Goal: Information Seeking & Learning: Learn about a topic

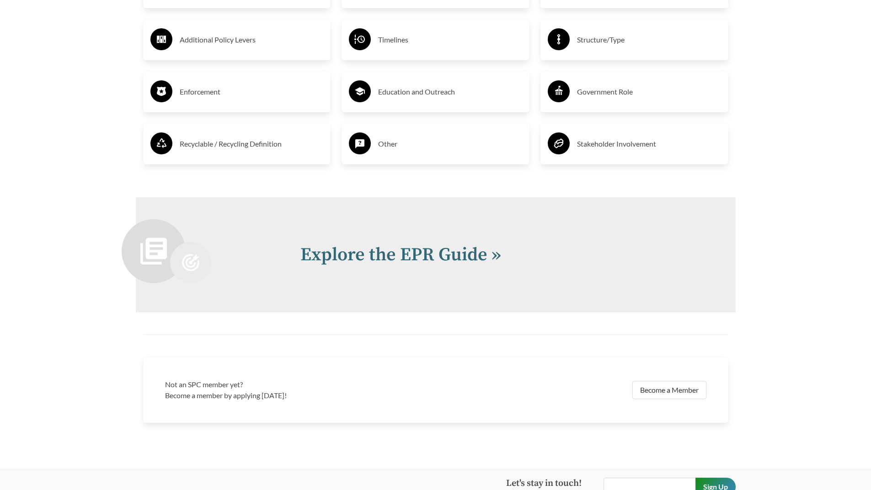
scroll to position [1944, 0]
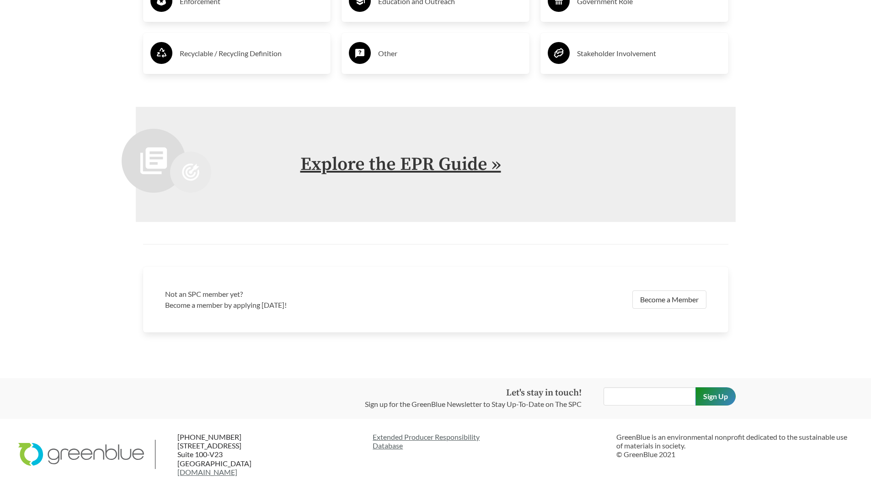
click at [422, 165] on link "Explore the EPR Guide »" at bounding box center [400, 164] width 201 height 23
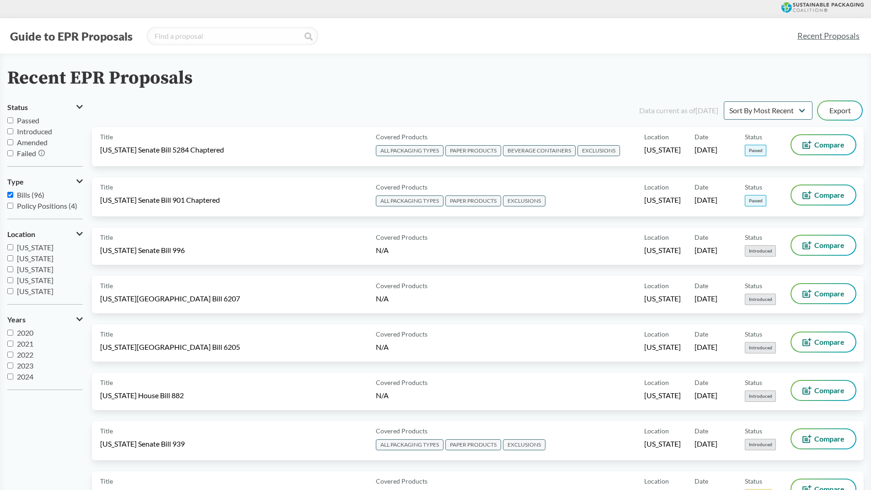
click at [8, 122] on input "Passed" at bounding box center [10, 120] width 6 height 6
checkbox input "true"
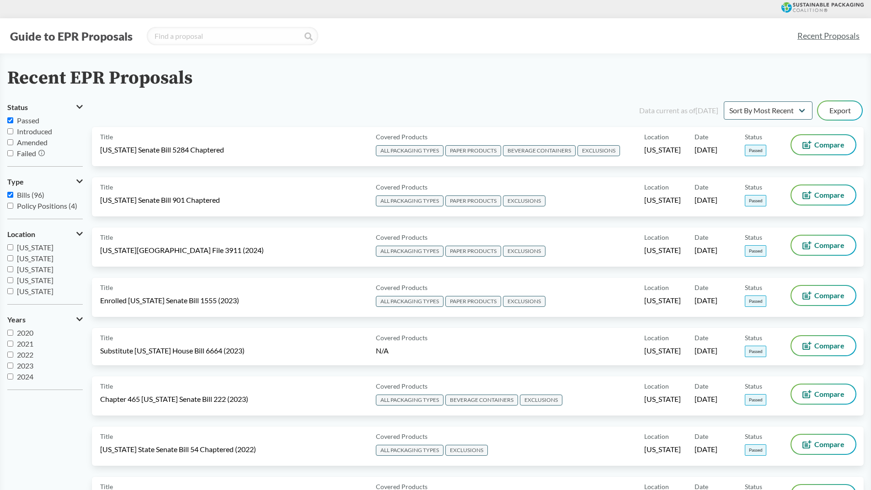
click at [9, 194] on input "Bills (96)" at bounding box center [10, 195] width 6 height 6
checkbox input "false"
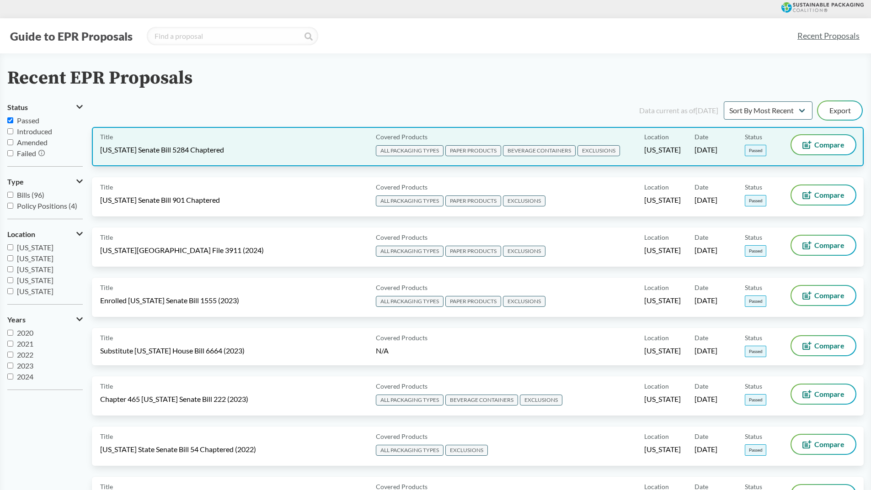
click at [156, 153] on span "[US_STATE] Senate Bill 5284 Chaptered" at bounding box center [162, 150] width 124 height 10
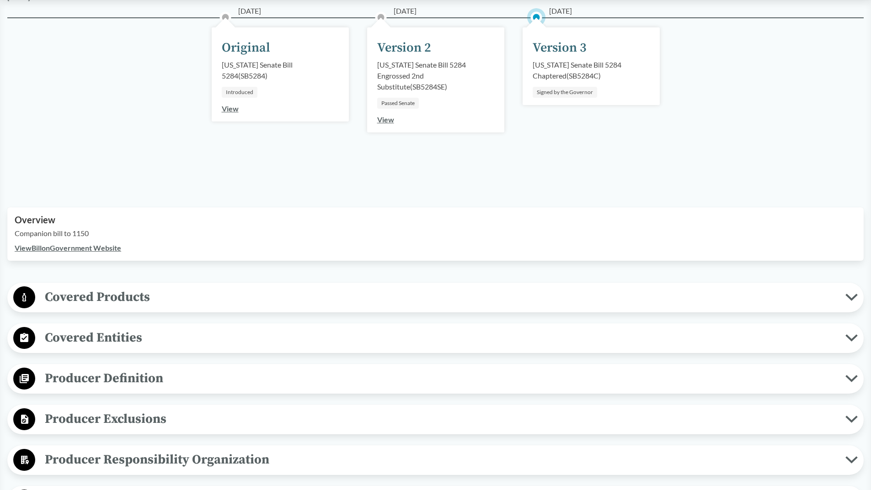
scroll to position [137, 0]
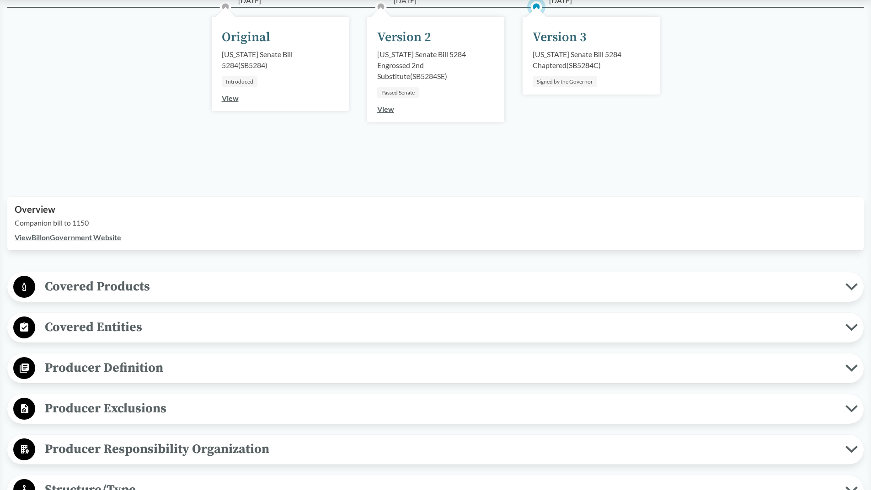
click at [177, 290] on span "Covered Products" at bounding box center [440, 287] width 810 height 21
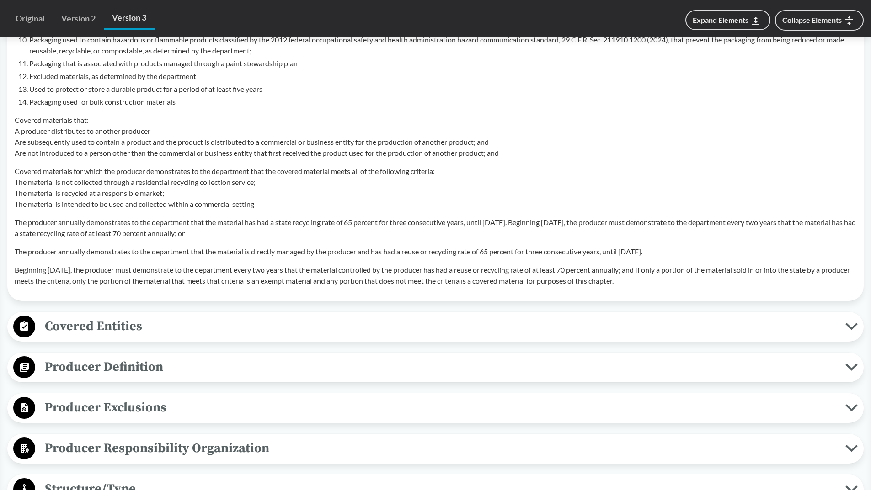
scroll to position [868, 0]
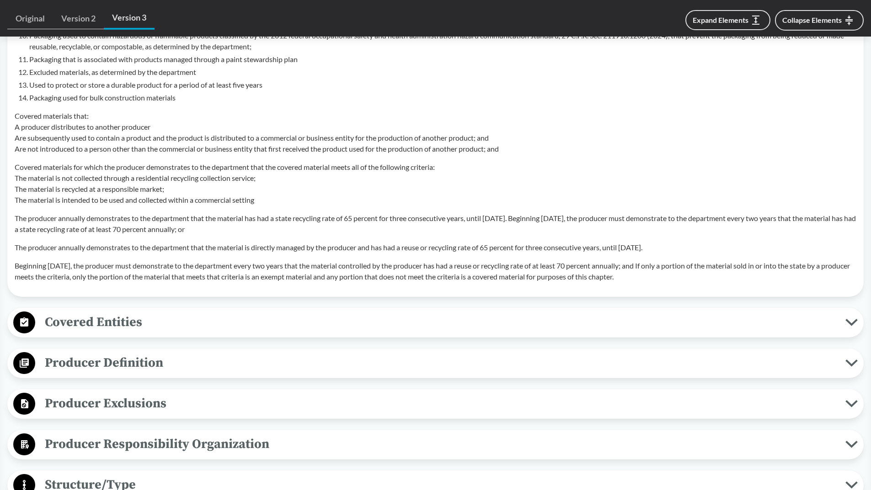
click at [237, 326] on span "Covered Entities" at bounding box center [440, 322] width 810 height 21
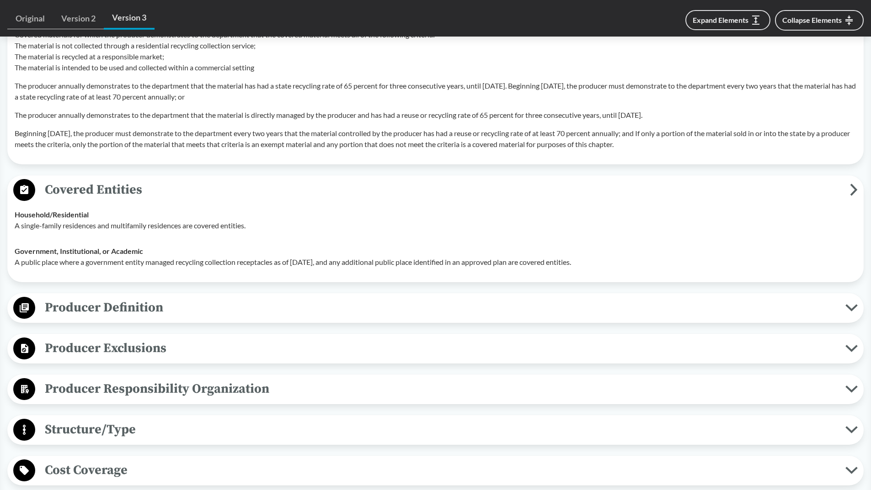
scroll to position [1006, 0]
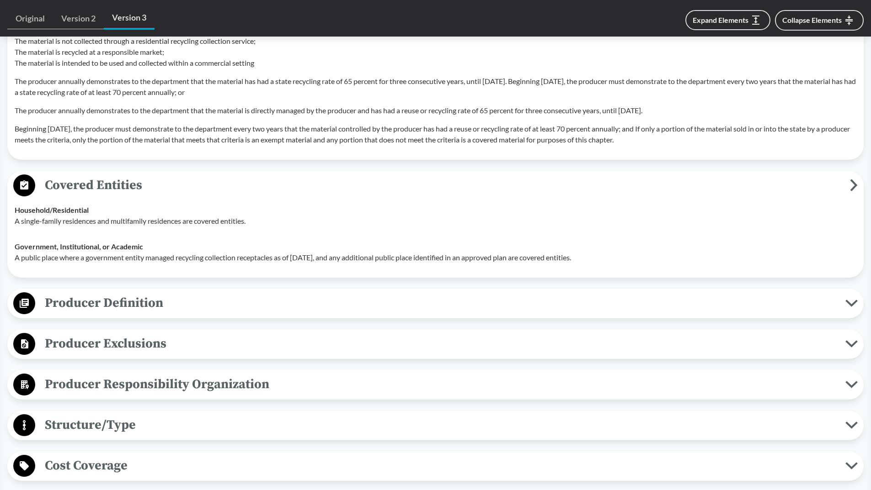
click at [171, 301] on span "Producer Definition" at bounding box center [440, 303] width 810 height 21
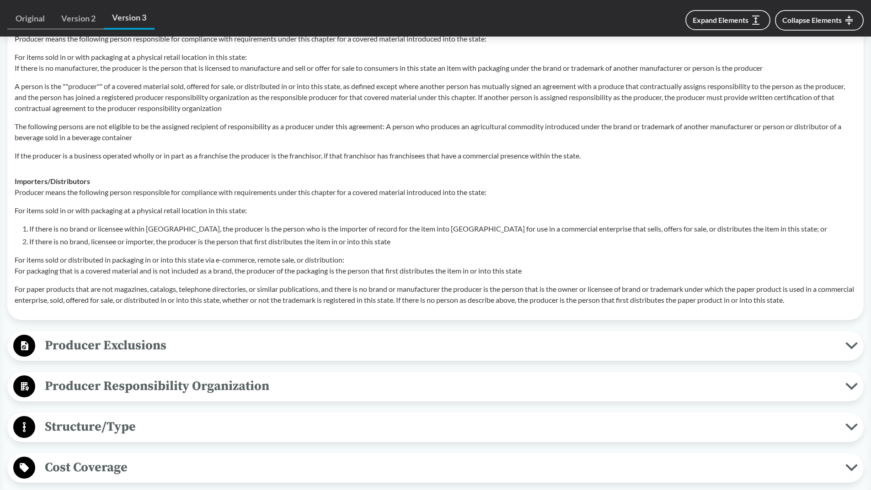
scroll to position [1554, 0]
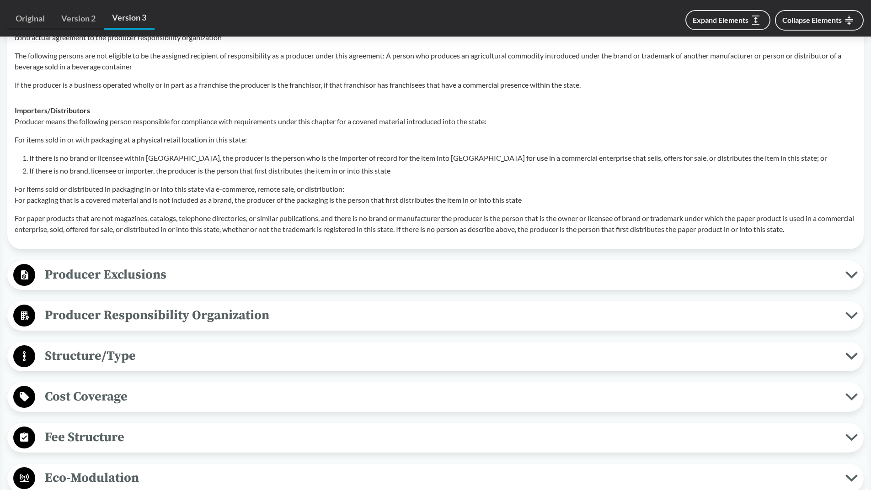
click at [202, 273] on span "Producer Exclusions" at bounding box center [440, 275] width 810 height 21
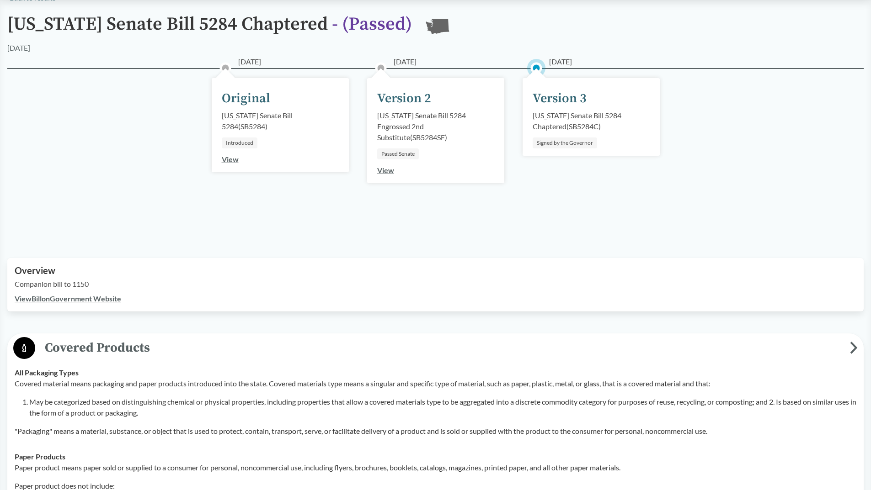
scroll to position [0, 0]
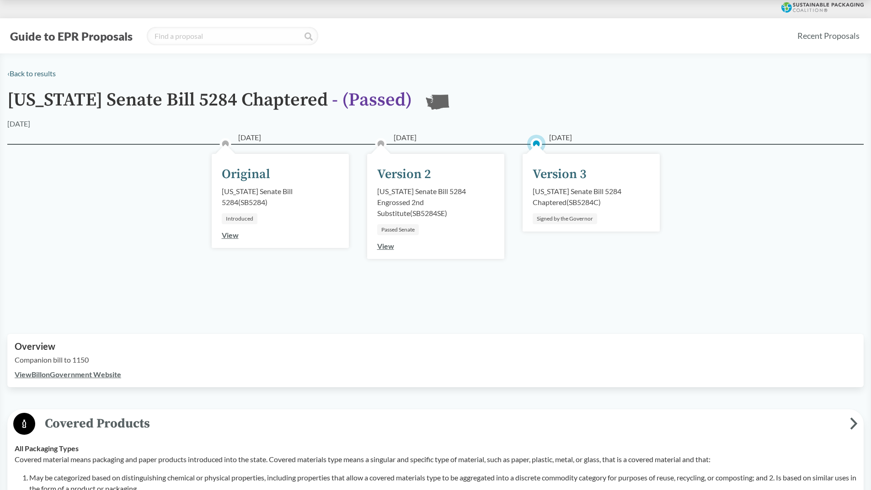
click at [380, 250] on link "View" at bounding box center [385, 246] width 17 height 9
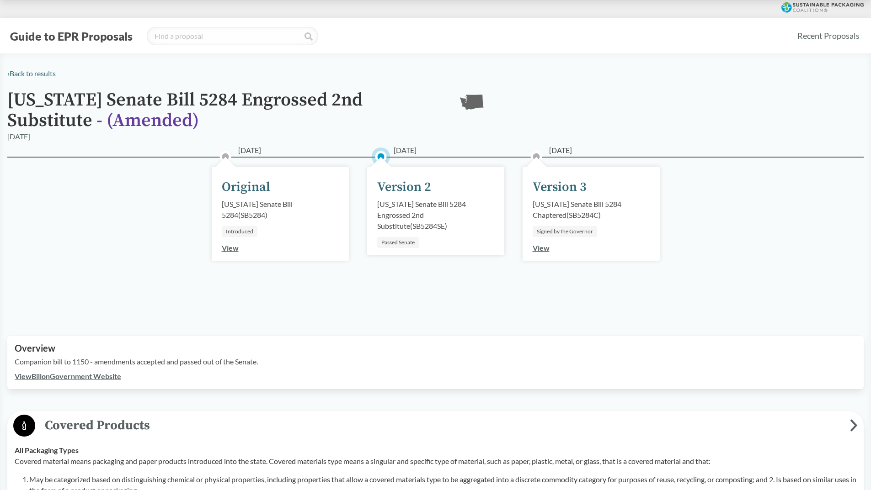
click at [539, 250] on link "View" at bounding box center [540, 248] width 17 height 9
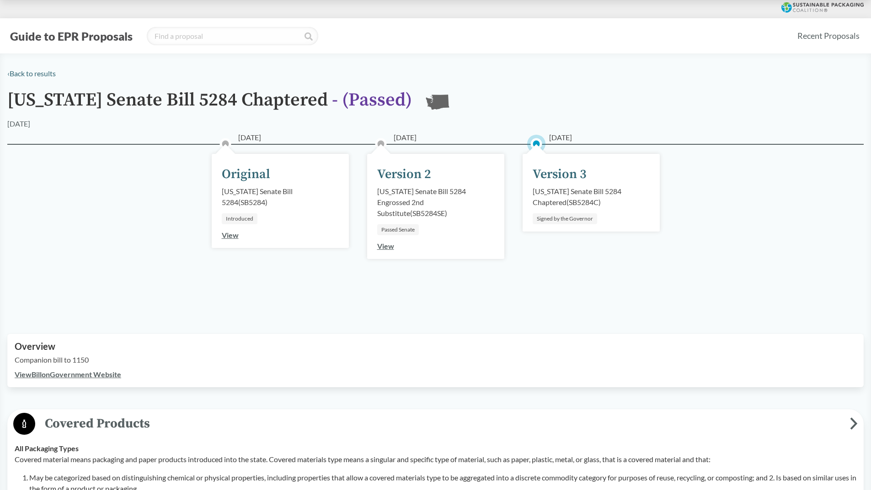
click at [94, 374] on link "View Bill on Government Website" at bounding box center [68, 374] width 106 height 9
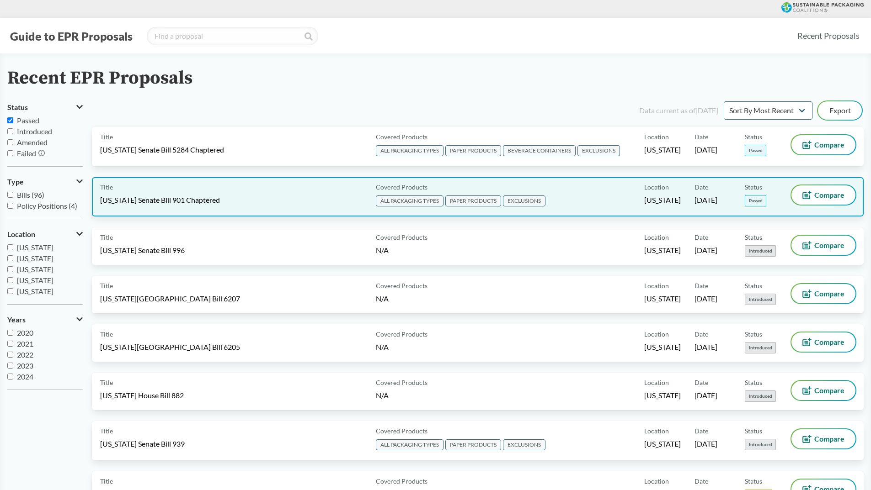
click at [176, 198] on span "[US_STATE] Senate Bill 901 Chaptered" at bounding box center [160, 200] width 120 height 10
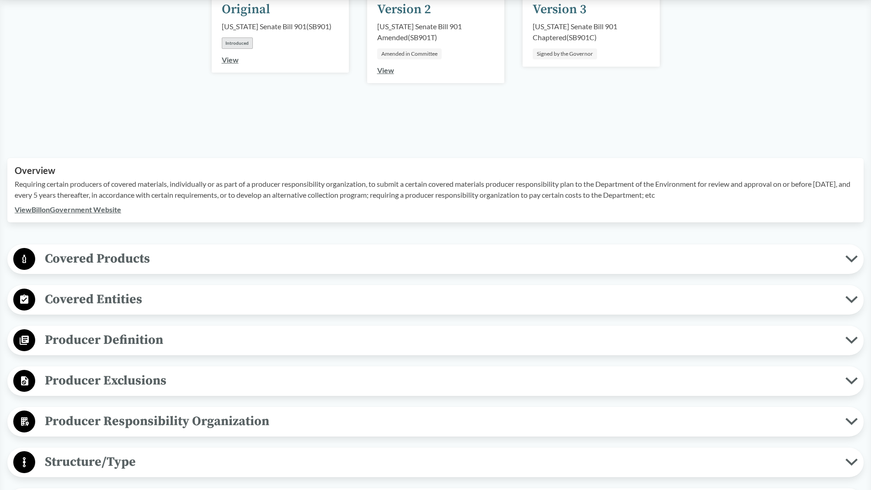
scroll to position [183, 0]
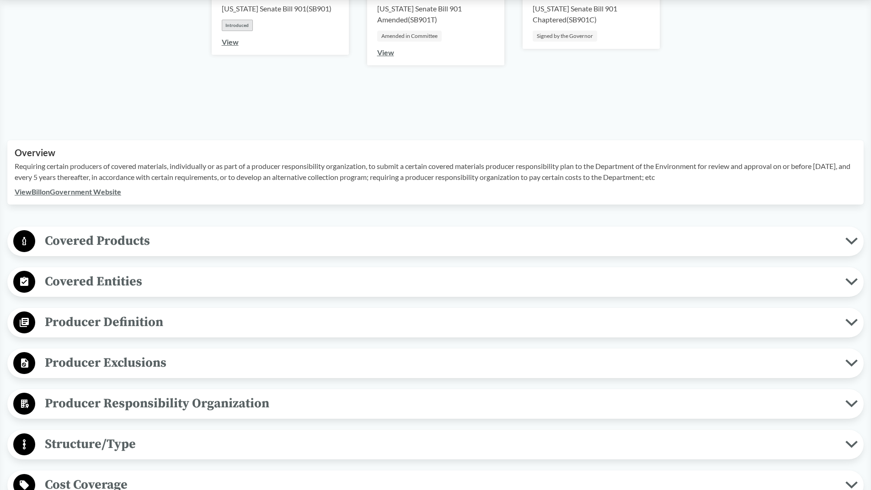
click at [138, 236] on span "Covered Products" at bounding box center [440, 241] width 810 height 21
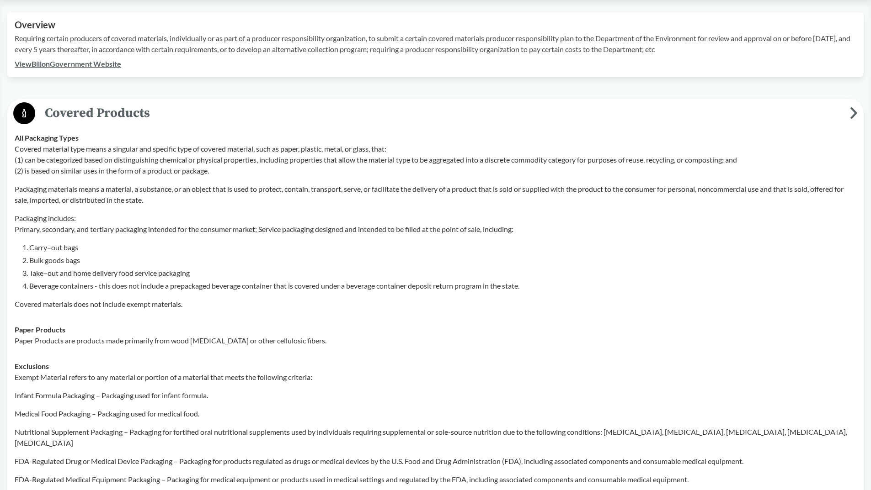
scroll to position [300, 0]
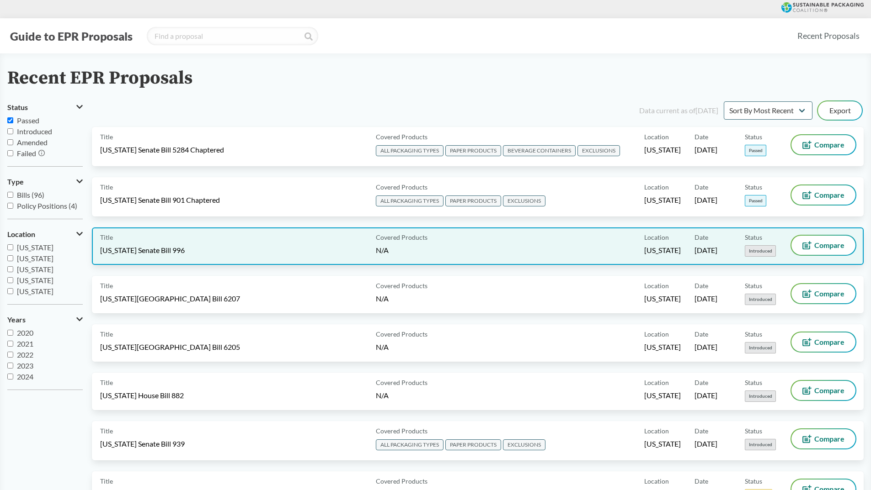
click at [155, 242] on div "Title Rhode Island Senate Bill 996" at bounding box center [236, 246] width 272 height 21
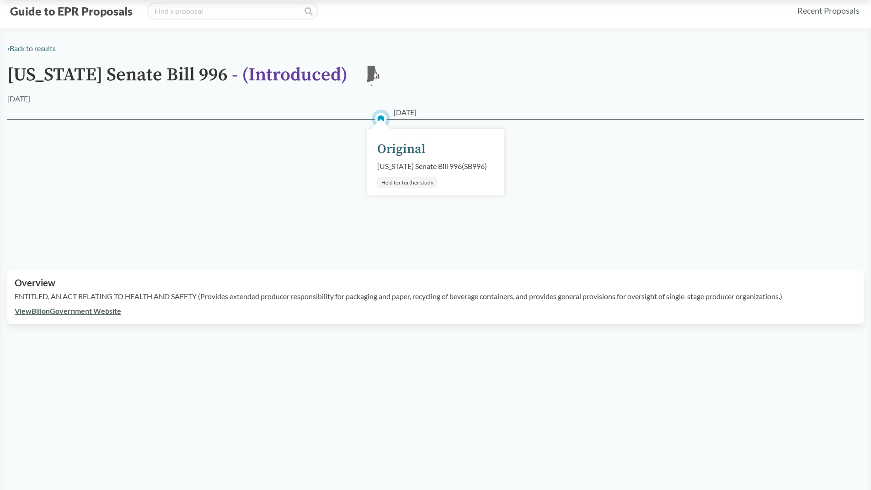
scroll to position [46, 0]
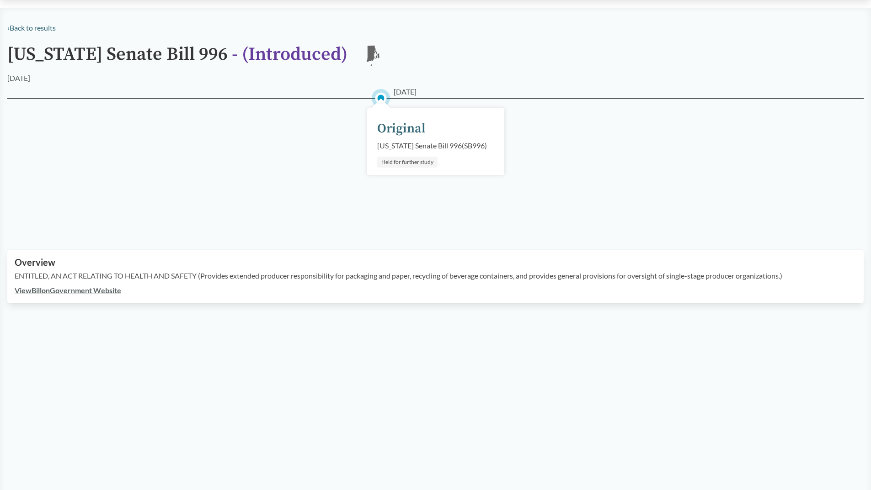
click at [101, 295] on link "View Bill on Government Website" at bounding box center [68, 290] width 106 height 9
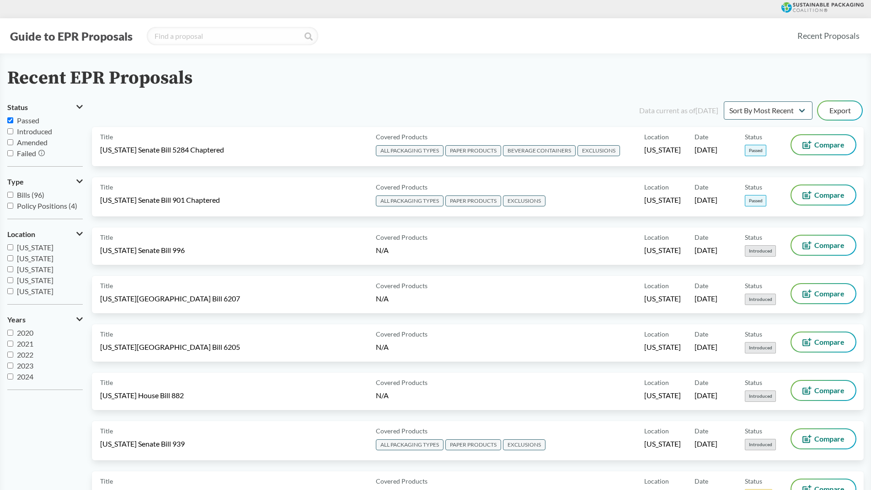
click at [12, 118] on input "Passed" at bounding box center [10, 120] width 6 height 6
click at [773, 120] on div "Data current as of 12/11/2024 Sort By Most Recent Sort By Status Export" at bounding box center [483, 111] width 761 height 22
click at [773, 115] on select "Sort By Most Recent Sort By Status" at bounding box center [768, 110] width 89 height 18
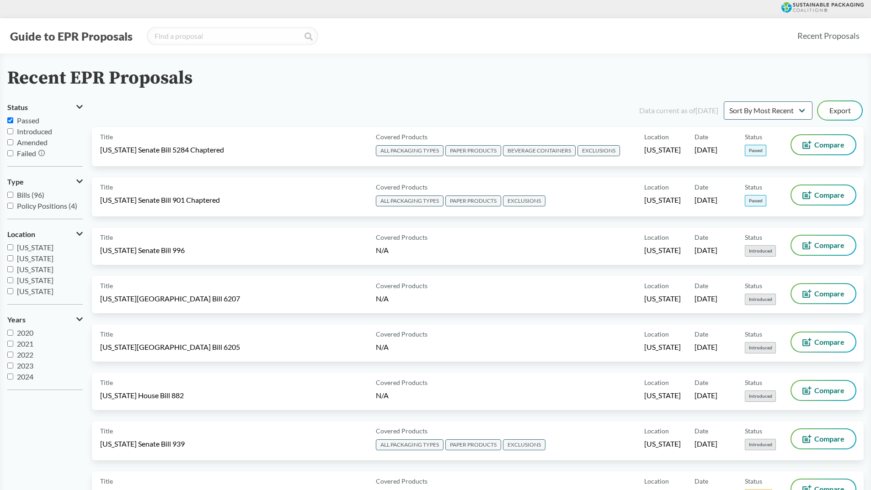
click at [35, 119] on span "Passed" at bounding box center [28, 120] width 22 height 9
click at [13, 119] on input "Passed" at bounding box center [10, 120] width 6 height 6
checkbox input "false"
click at [77, 112] on button "Status" at bounding box center [44, 108] width 75 height 16
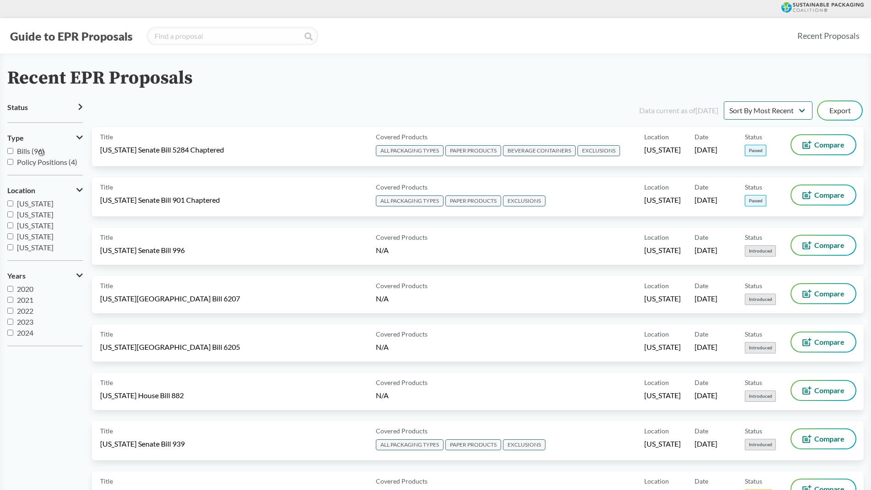
click at [24, 108] on span "Status" at bounding box center [17, 107] width 21 height 8
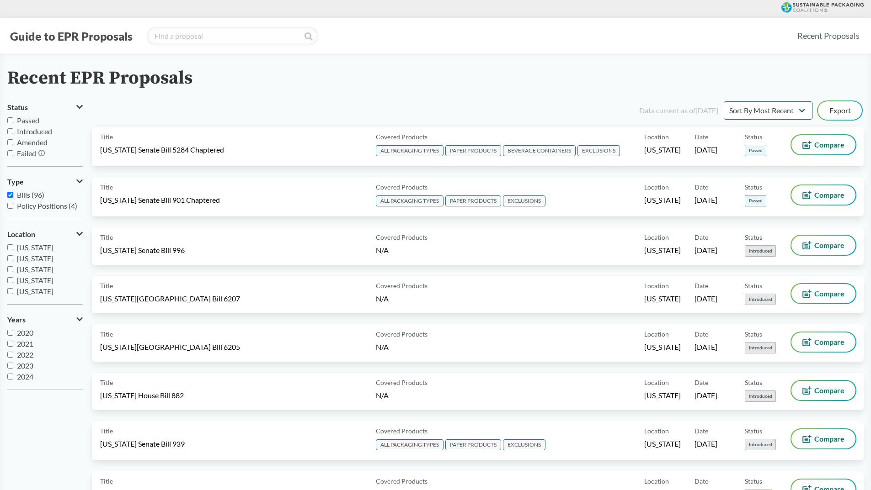
click at [30, 120] on span "Passed" at bounding box center [28, 120] width 22 height 9
click at [13, 120] on input "Passed" at bounding box center [10, 120] width 6 height 6
checkbox input "true"
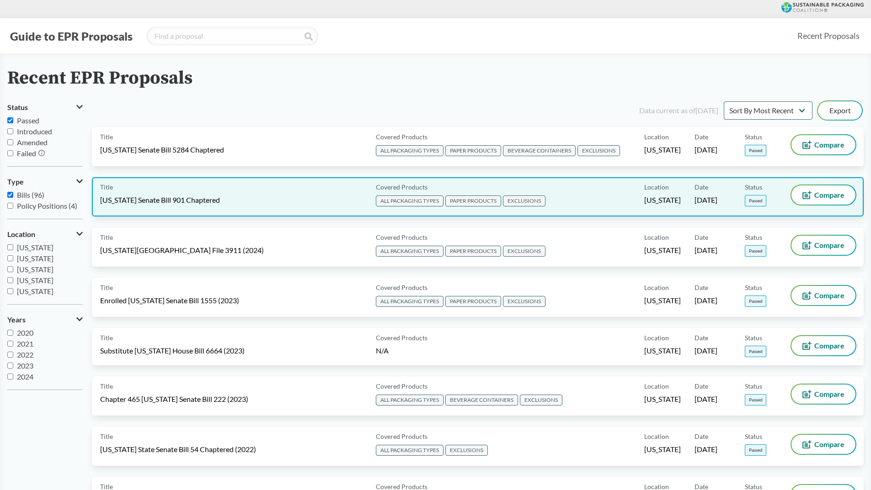
click at [204, 199] on span "[US_STATE] Senate Bill 901 Chaptered" at bounding box center [160, 200] width 120 height 10
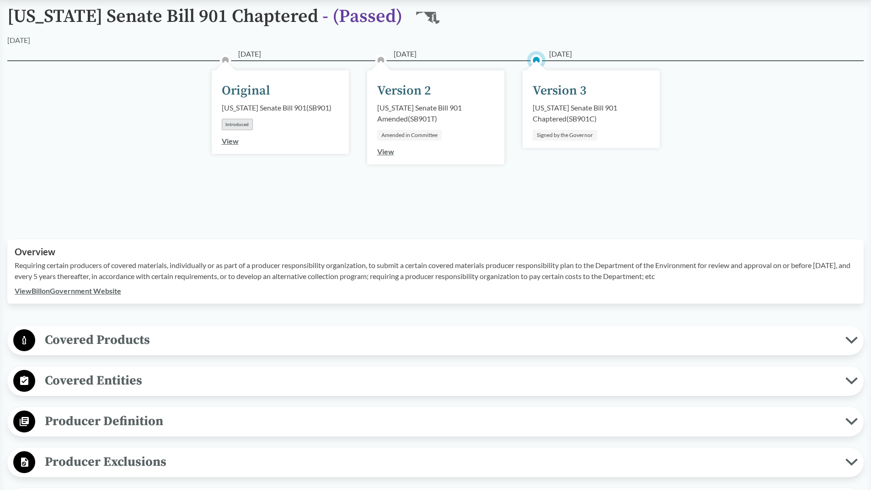
scroll to position [91, 0]
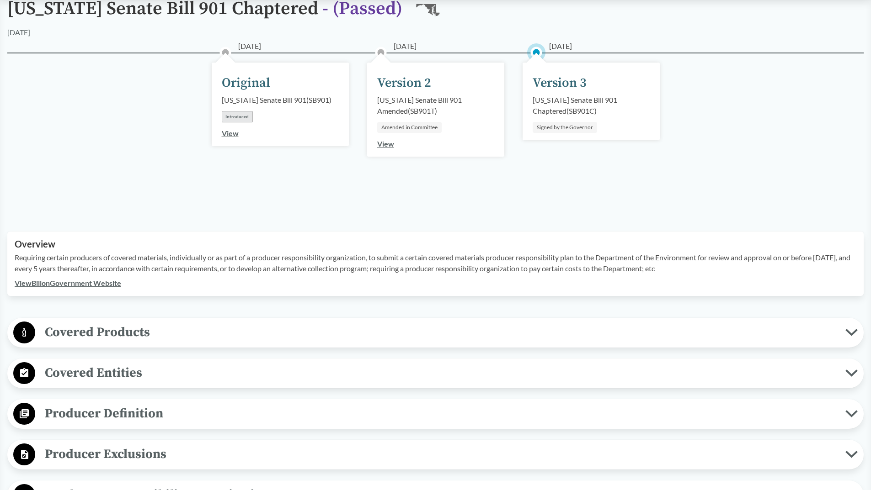
click at [289, 329] on span "Covered Products" at bounding box center [440, 332] width 810 height 21
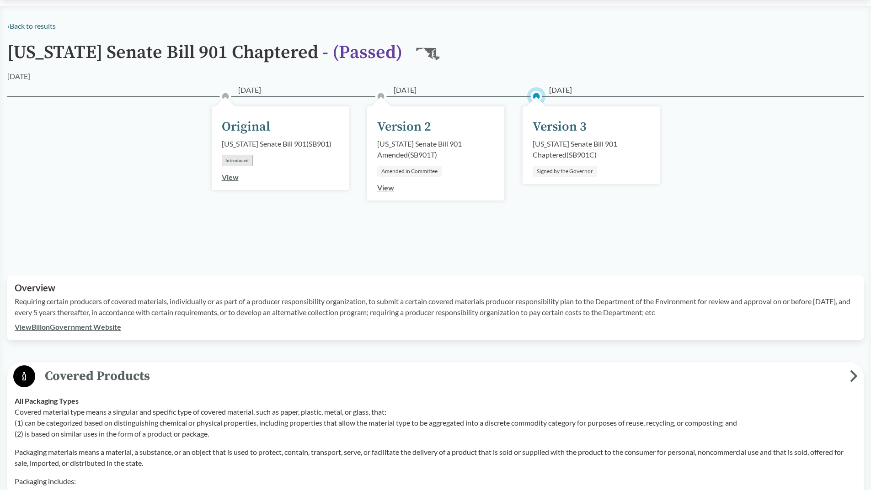
scroll to position [0, 0]
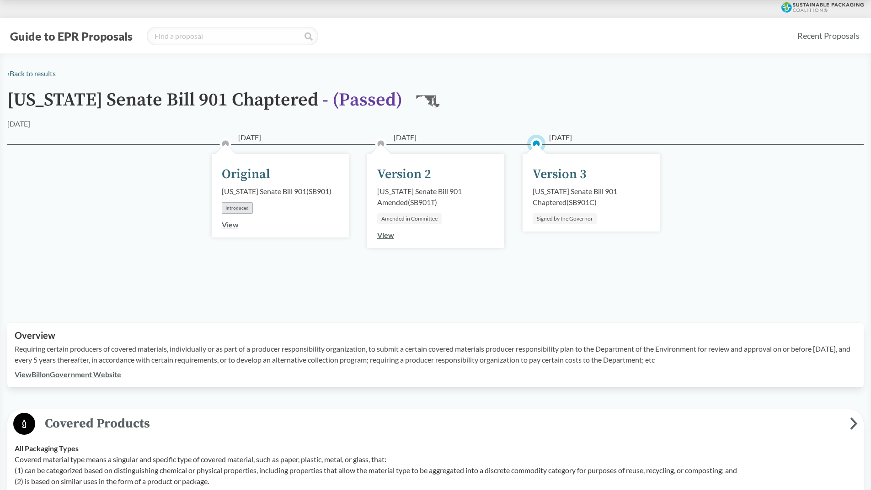
click at [82, 377] on link "View Bill on Government Website" at bounding box center [68, 374] width 106 height 9
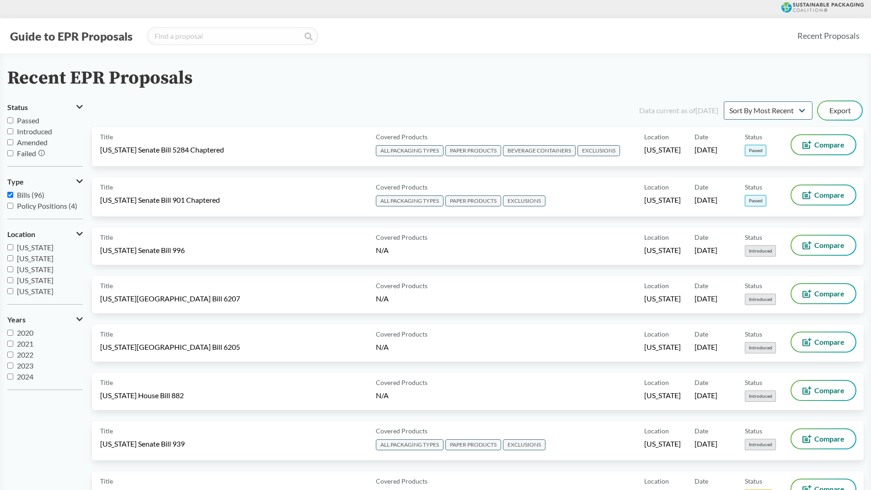
click at [13, 117] on label "Passed" at bounding box center [44, 120] width 75 height 11
click at [13, 117] on input "Passed" at bounding box center [10, 120] width 6 height 6
checkbox input "true"
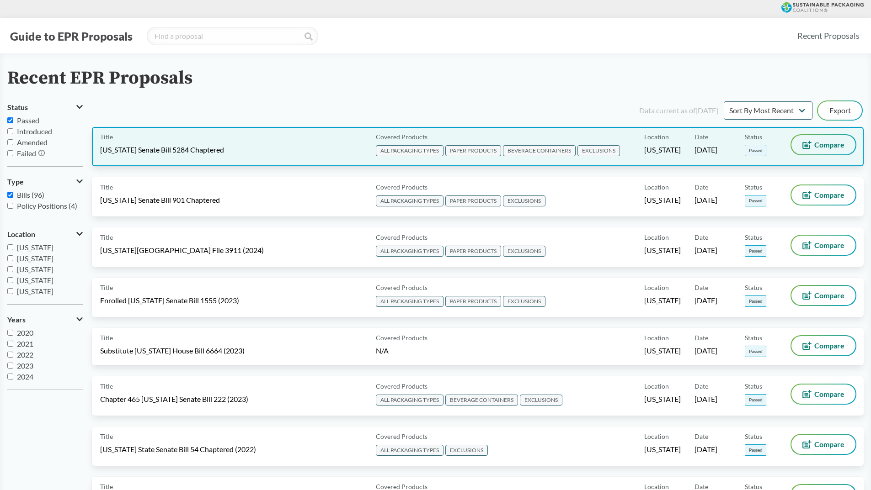
click at [820, 151] on button "Compare" at bounding box center [823, 144] width 64 height 19
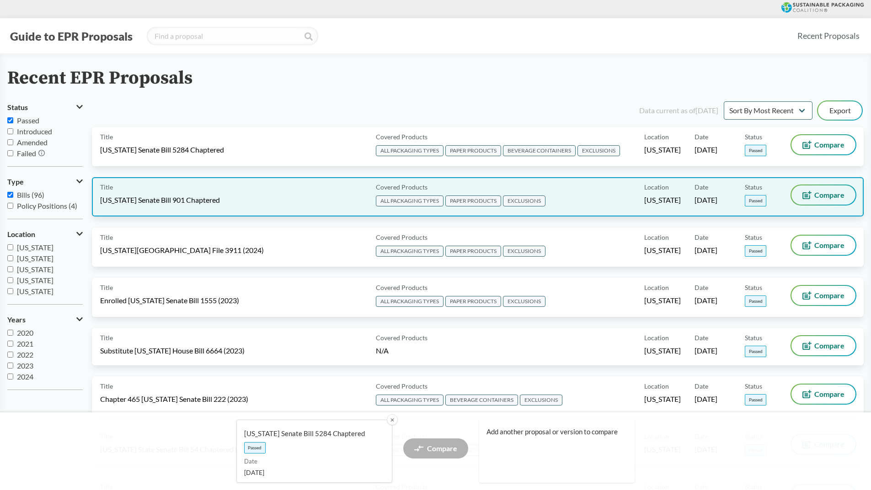
click at [821, 192] on span "Compare" at bounding box center [829, 195] width 30 height 7
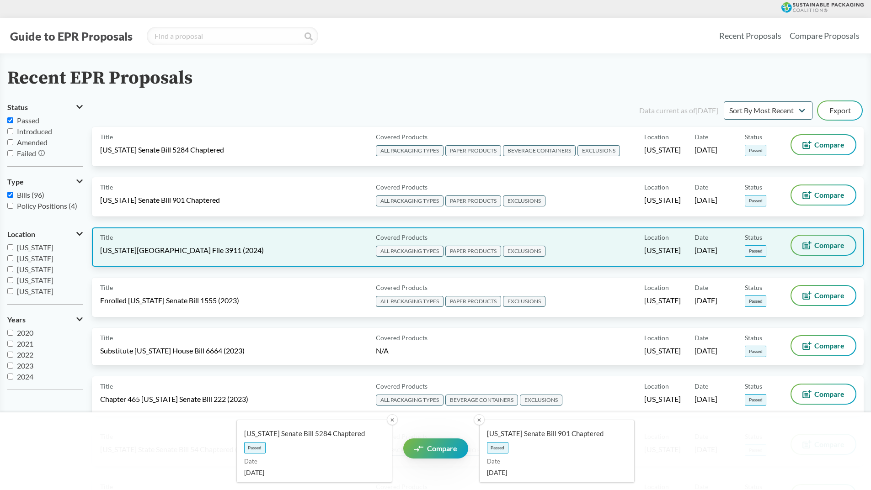
click at [818, 246] on span "Compare" at bounding box center [829, 245] width 30 height 7
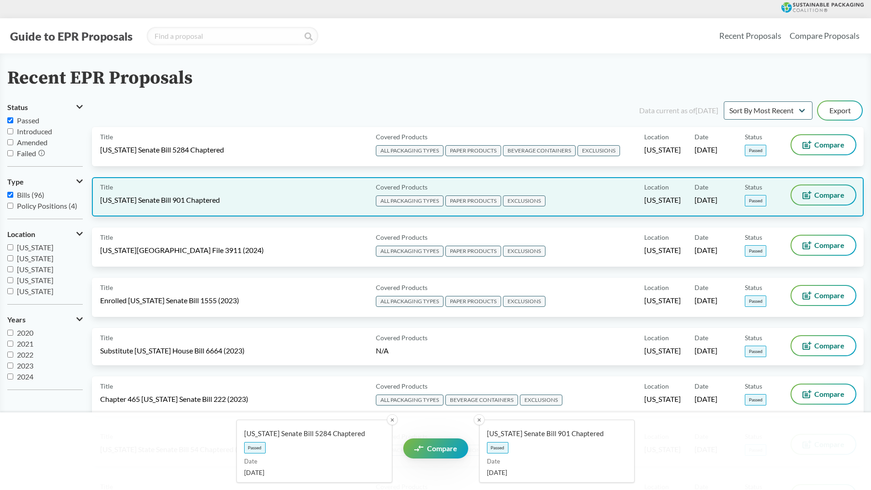
click at [809, 192] on icon at bounding box center [806, 195] width 9 height 8
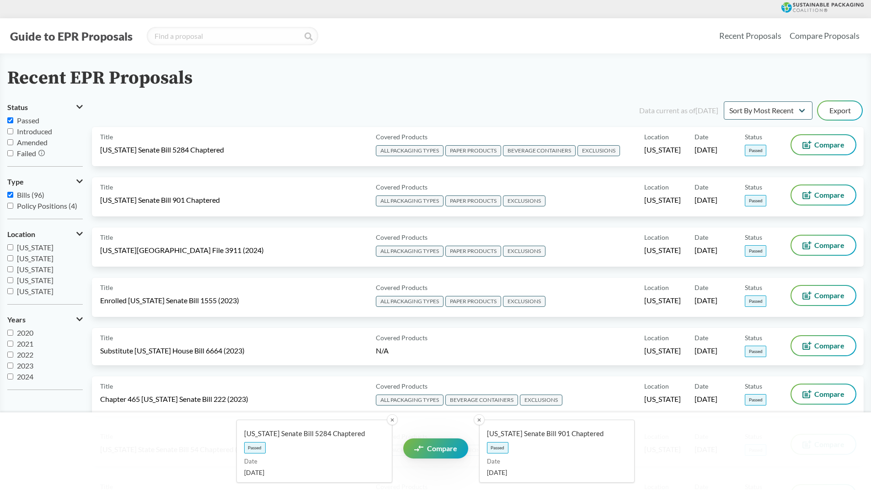
click at [478, 419] on button "✕" at bounding box center [479, 420] width 11 height 11
click at [394, 420] on button "✕" at bounding box center [392, 420] width 12 height 12
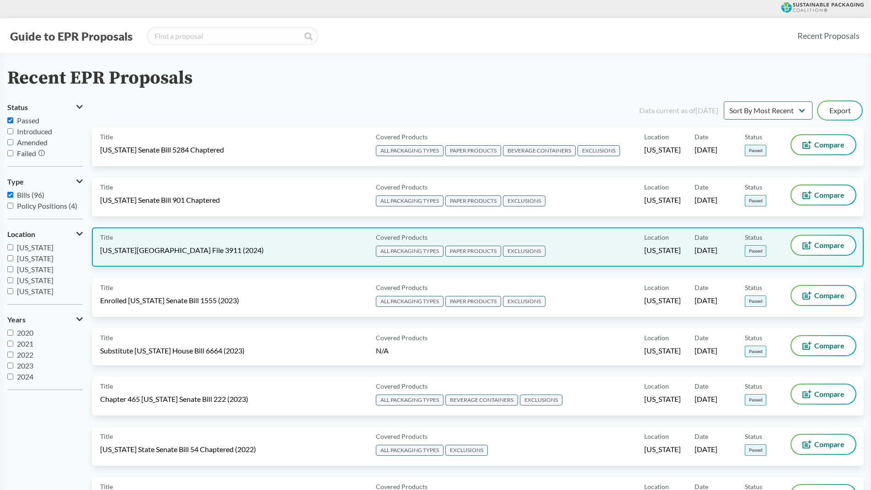
click at [194, 255] on span "[US_STATE][GEOGRAPHIC_DATA] File 3911 (2024)" at bounding box center [182, 250] width 164 height 10
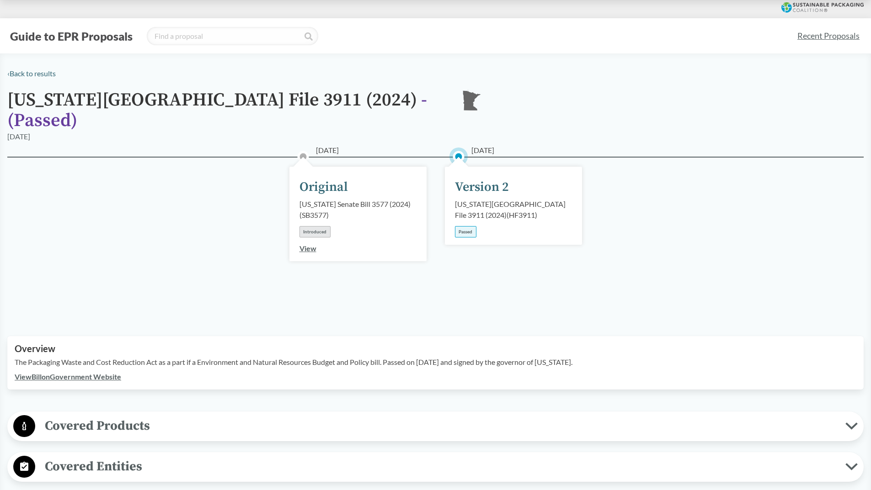
click at [107, 373] on link "View Bill on Government Website" at bounding box center [68, 377] width 106 height 9
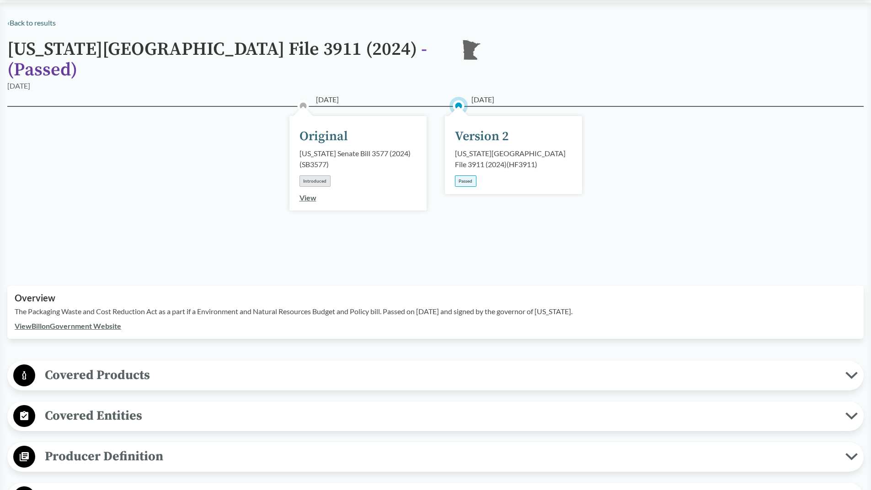
scroll to position [183, 0]
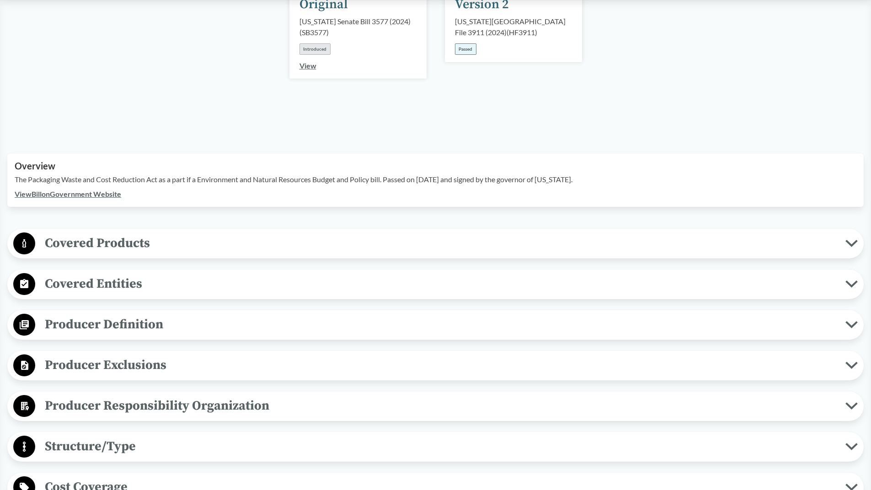
click at [99, 233] on span "Covered Products" at bounding box center [440, 243] width 810 height 21
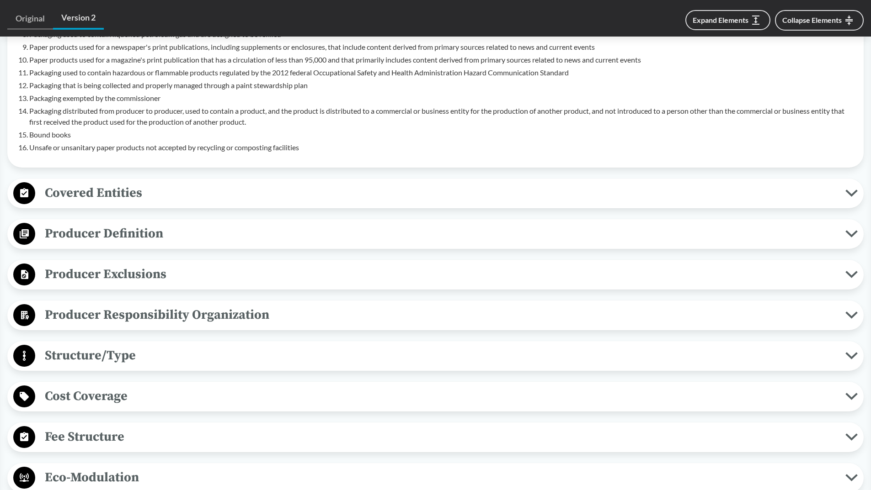
scroll to position [640, 0]
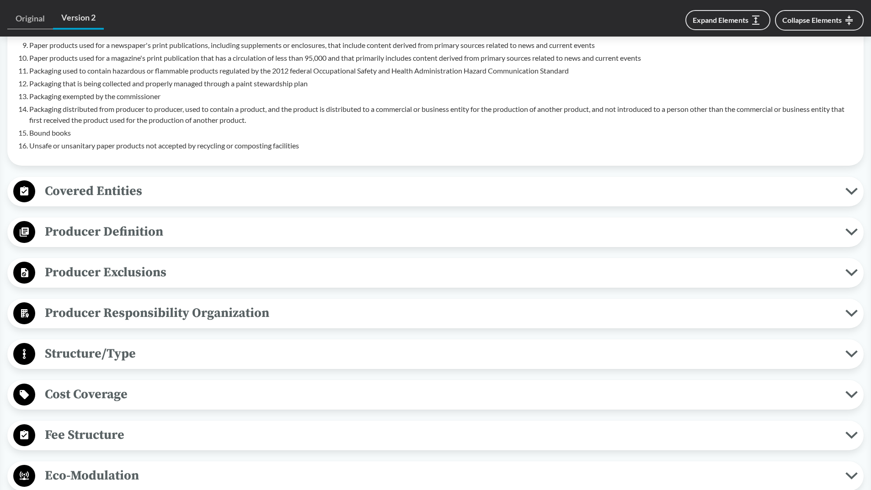
click at [179, 222] on span "Producer Definition" at bounding box center [440, 232] width 810 height 21
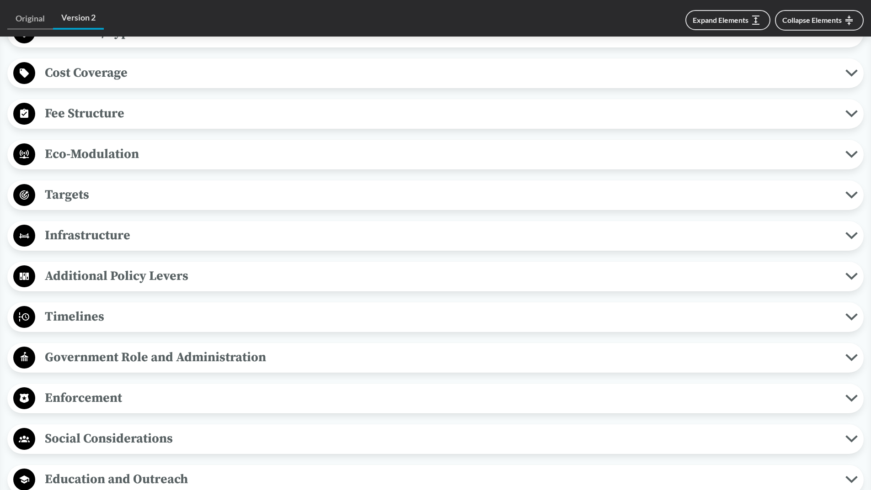
scroll to position [1234, 0]
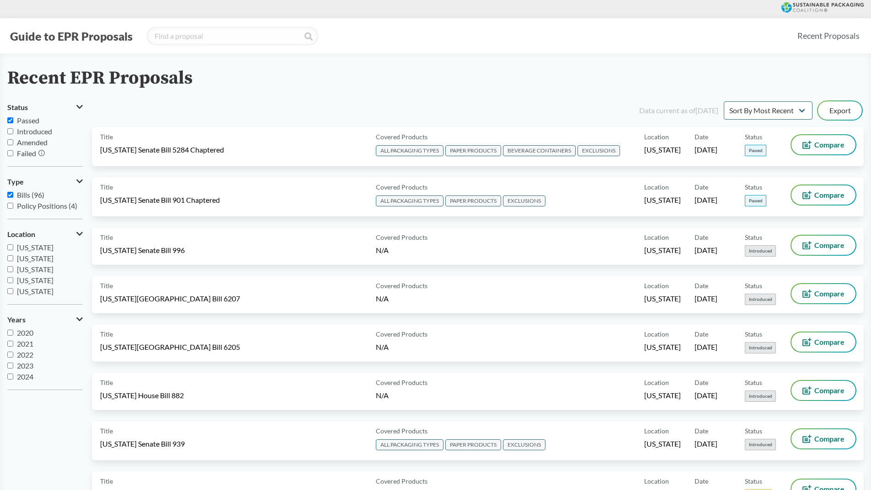
click at [12, 120] on input "Passed" at bounding box center [10, 120] width 6 height 6
checkbox input "true"
click at [27, 121] on span "Passed" at bounding box center [28, 120] width 22 height 9
click at [13, 121] on input "Passed" at bounding box center [10, 120] width 6 height 6
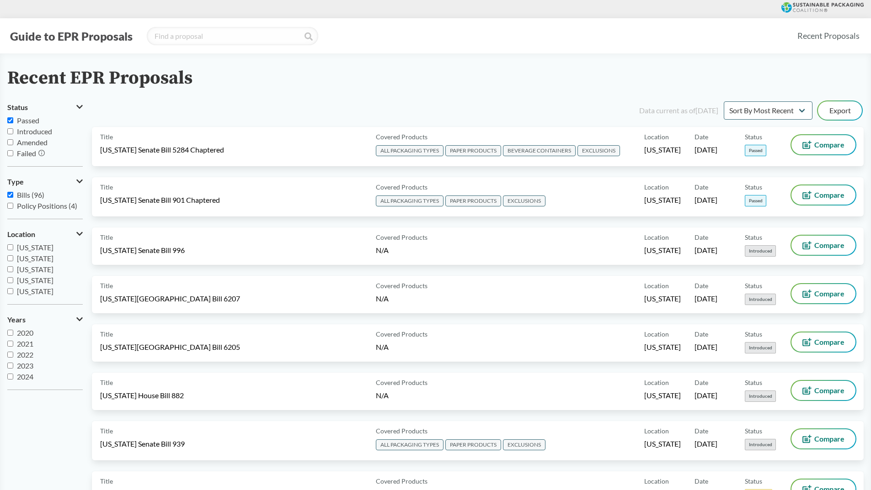
checkbox input "true"
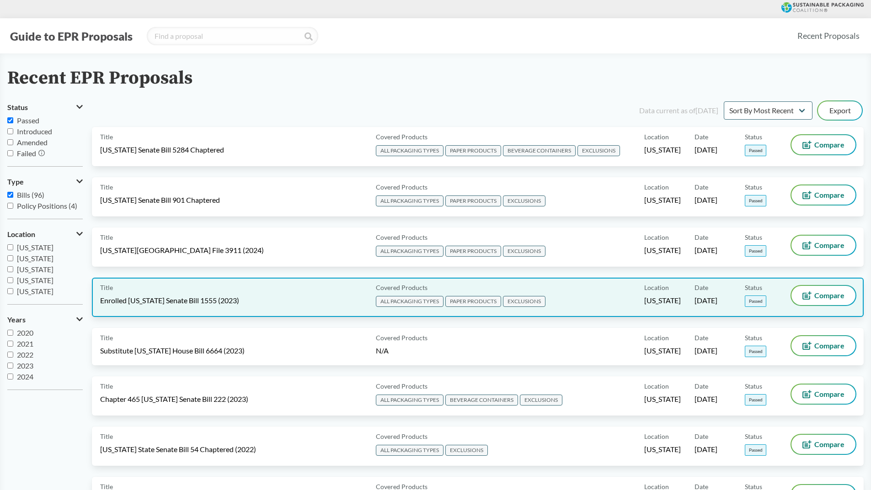
click at [580, 298] on div "Covered Products ALL PACKAGING TYPES PAPER PRODUCTS EXCLUSIONS" at bounding box center [508, 297] width 272 height 23
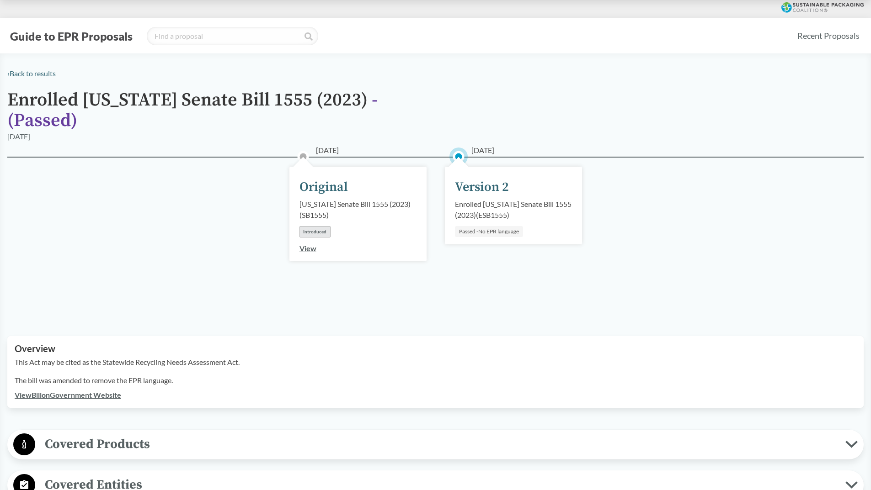
click at [159, 434] on span "Covered Products" at bounding box center [440, 444] width 810 height 21
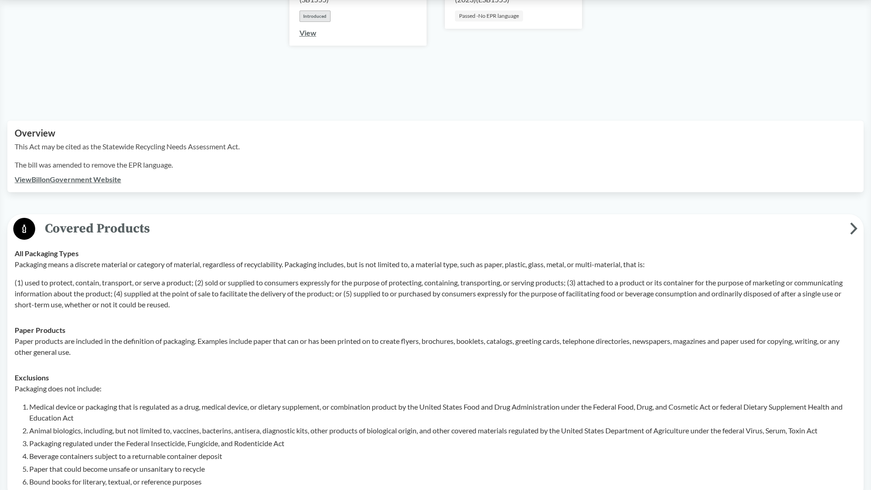
scroll to position [137, 0]
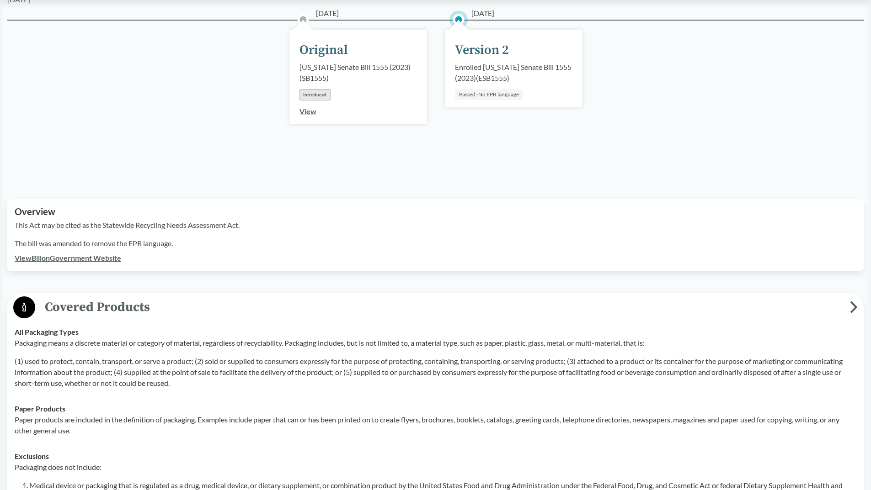
click at [111, 254] on link "View Bill on Government Website" at bounding box center [68, 258] width 106 height 9
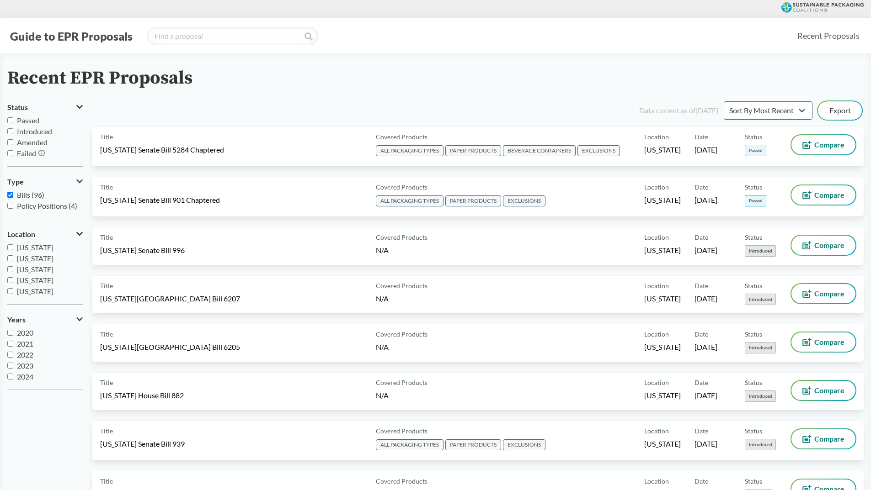
click at [9, 119] on input "Passed" at bounding box center [10, 120] width 6 height 6
checkbox input "true"
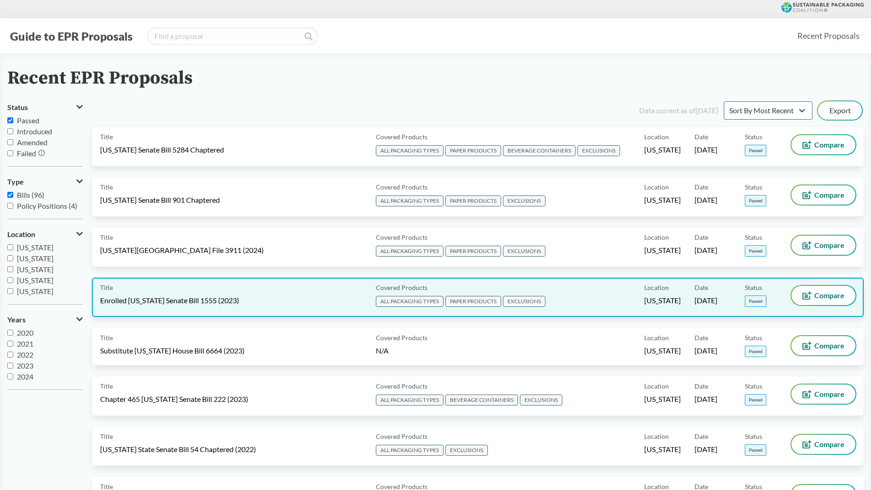
click at [305, 300] on div "Title Enrolled Illinois Senate Bill 1555 (2023)" at bounding box center [236, 297] width 272 height 23
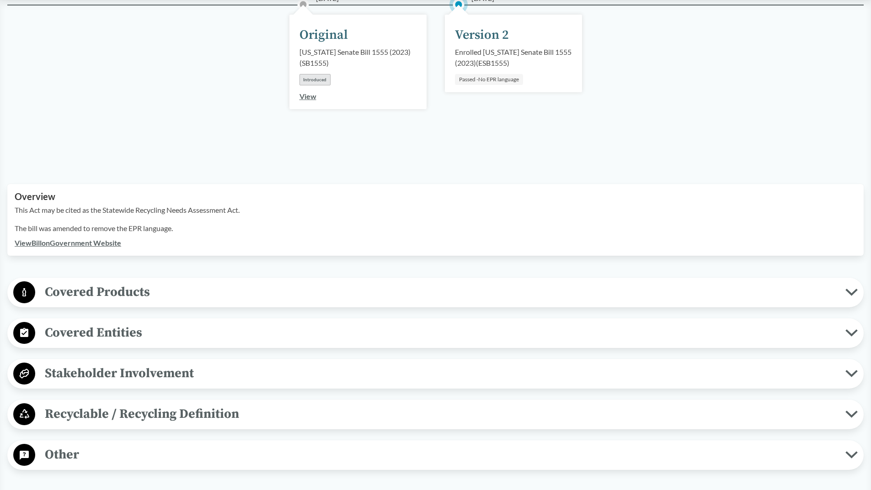
scroll to position [137, 0]
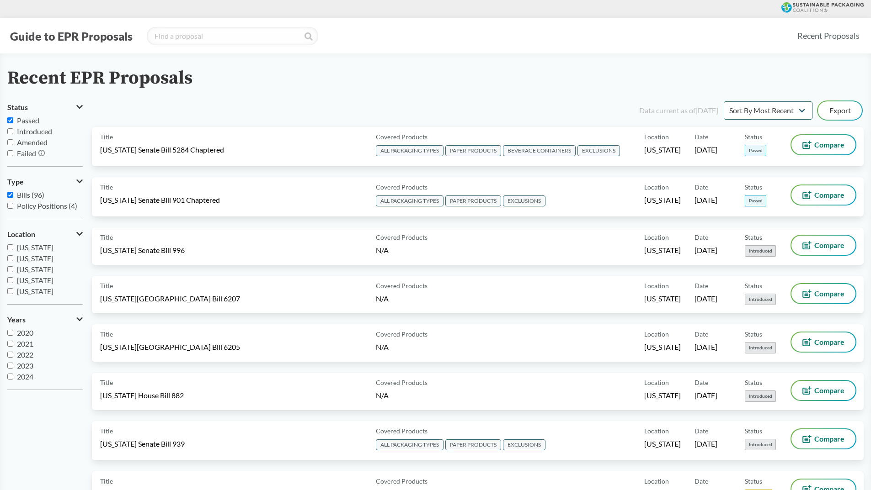
click at [26, 122] on span "Passed" at bounding box center [28, 120] width 22 height 9
click at [13, 122] on input "Passed" at bounding box center [10, 120] width 6 height 6
click at [26, 122] on span "Passed" at bounding box center [28, 120] width 22 height 9
click at [13, 122] on input "Passed" at bounding box center [10, 120] width 6 height 6
checkbox input "true"
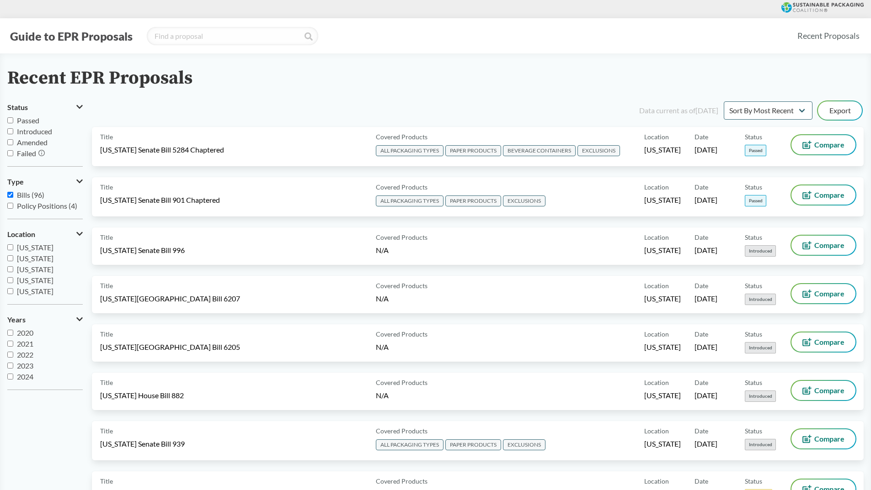
click at [31, 123] on span "Passed" at bounding box center [28, 120] width 22 height 9
click at [13, 123] on input "Passed" at bounding box center [10, 120] width 6 height 6
checkbox input "true"
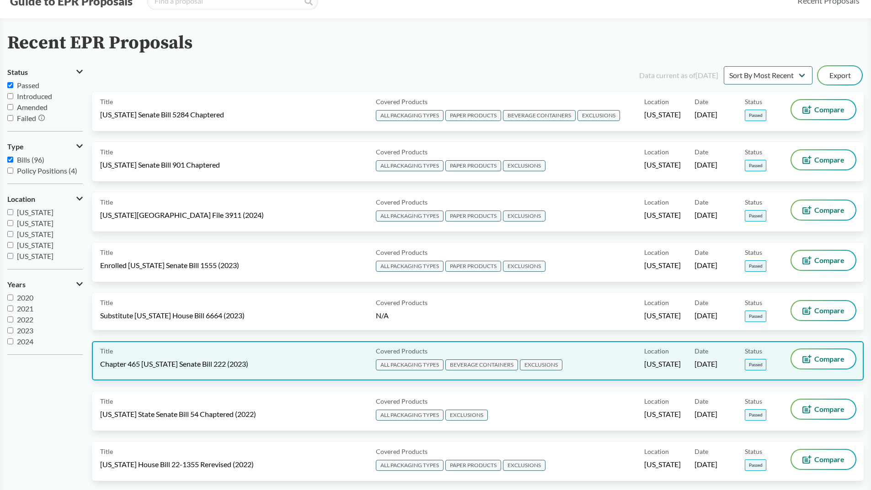
scroll to position [46, 0]
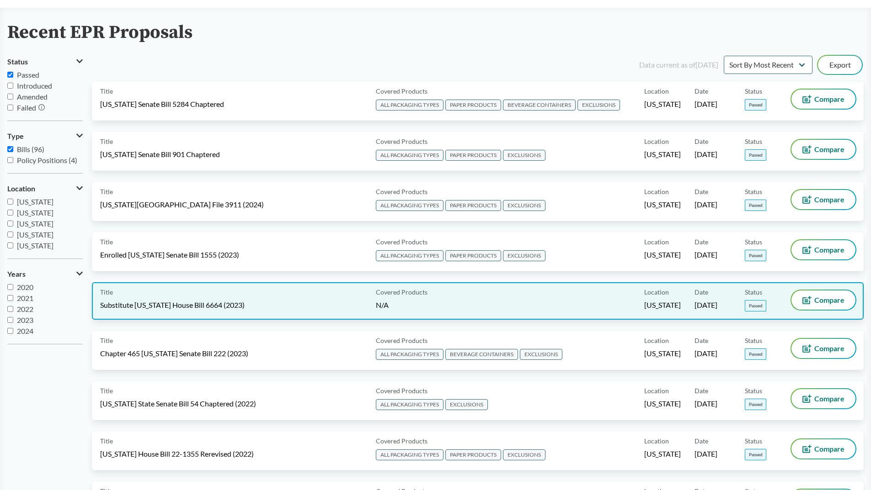
click at [397, 301] on div "Covered Products N/A" at bounding box center [508, 301] width 272 height 21
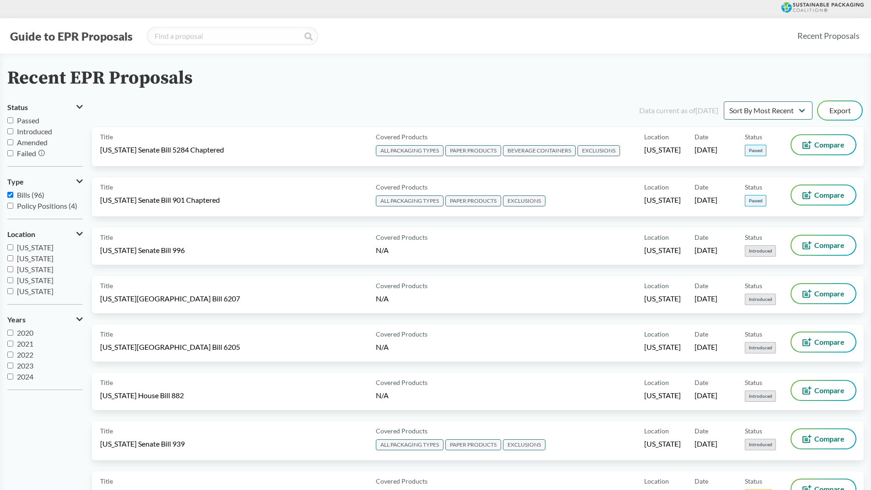
click at [15, 118] on label "Passed" at bounding box center [44, 120] width 75 height 11
click at [13, 118] on input "Passed" at bounding box center [10, 120] width 6 height 6
checkbox input "true"
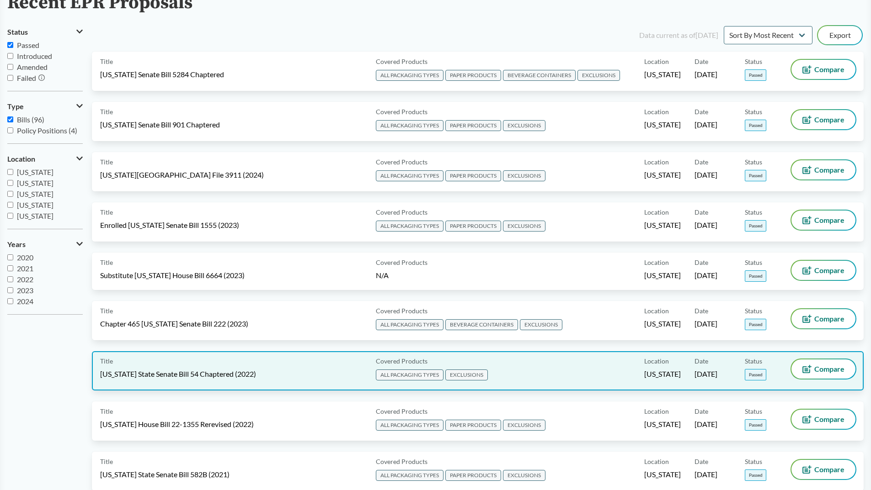
scroll to position [91, 0]
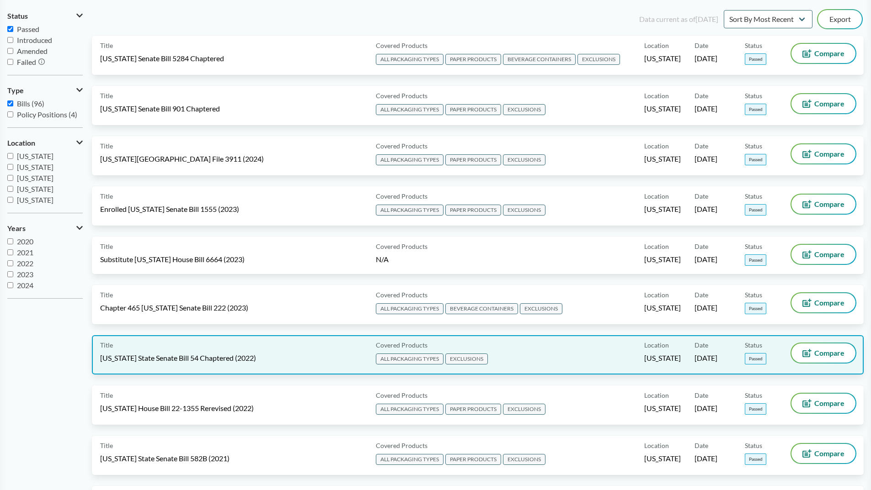
click at [253, 355] on span "[US_STATE] State Senate Bill 54 Chaptered (2022)" at bounding box center [178, 358] width 156 height 10
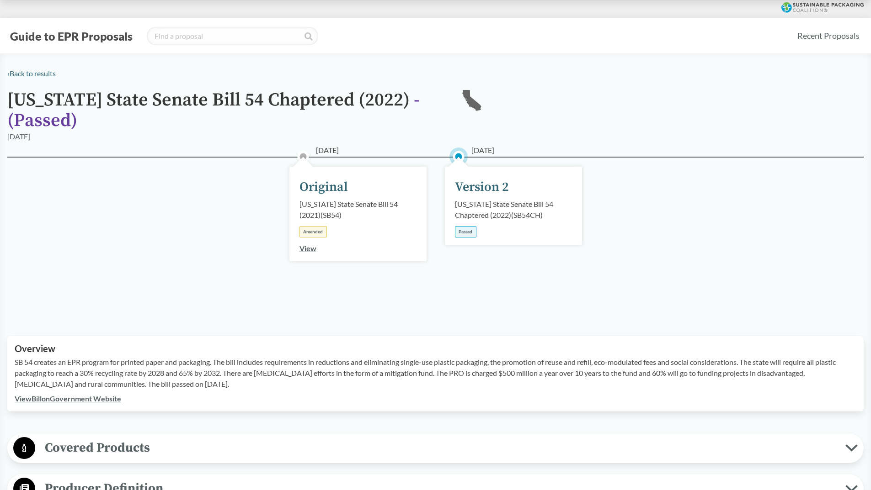
click at [80, 398] on link "View Bill on Government Website" at bounding box center [68, 398] width 106 height 9
click at [131, 446] on span "Covered Products" at bounding box center [440, 448] width 810 height 21
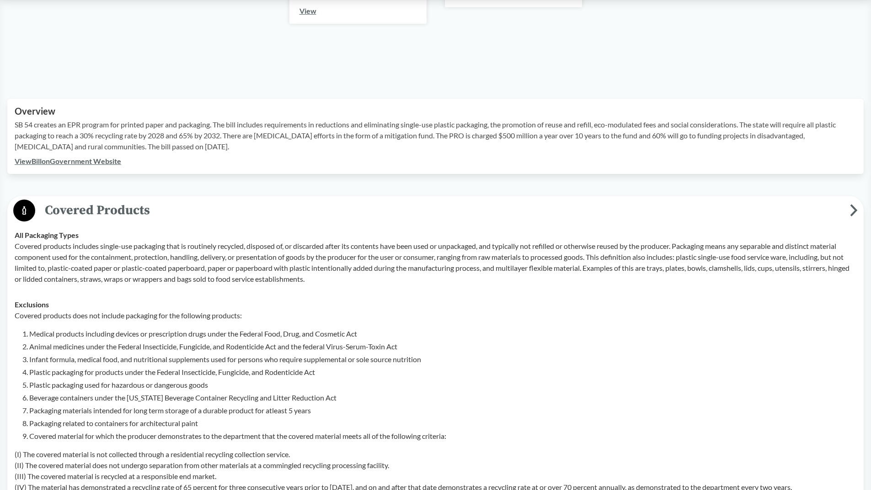
scroll to position [320, 0]
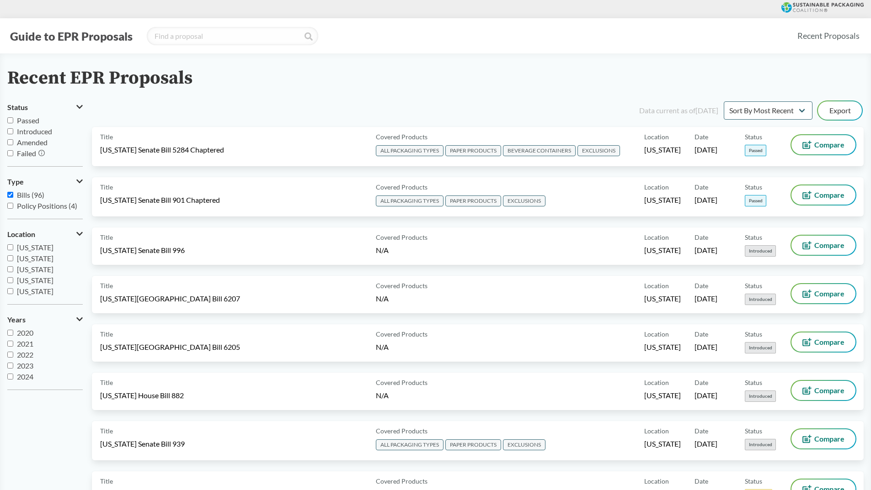
click at [13, 118] on input "Passed" at bounding box center [10, 120] width 6 height 6
checkbox input "true"
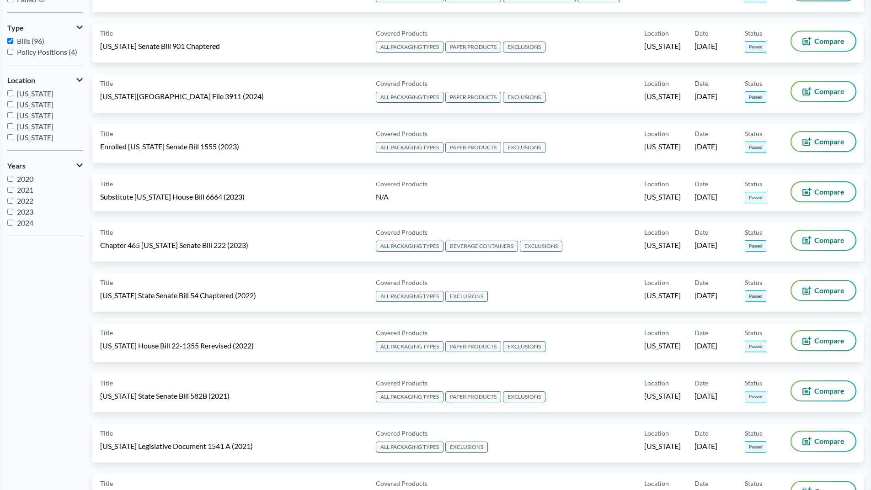
scroll to position [152, 0]
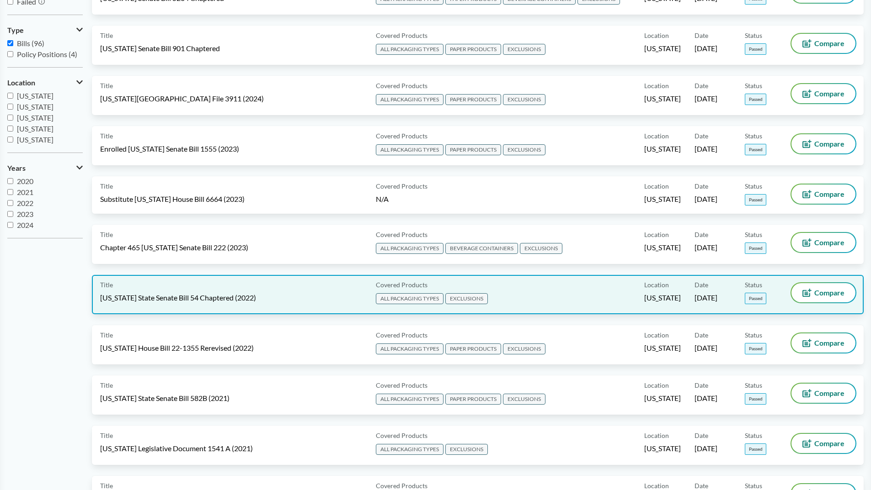
click at [206, 303] on div "Title [US_STATE] State Senate Bill 54 Chaptered (2022)" at bounding box center [236, 294] width 272 height 23
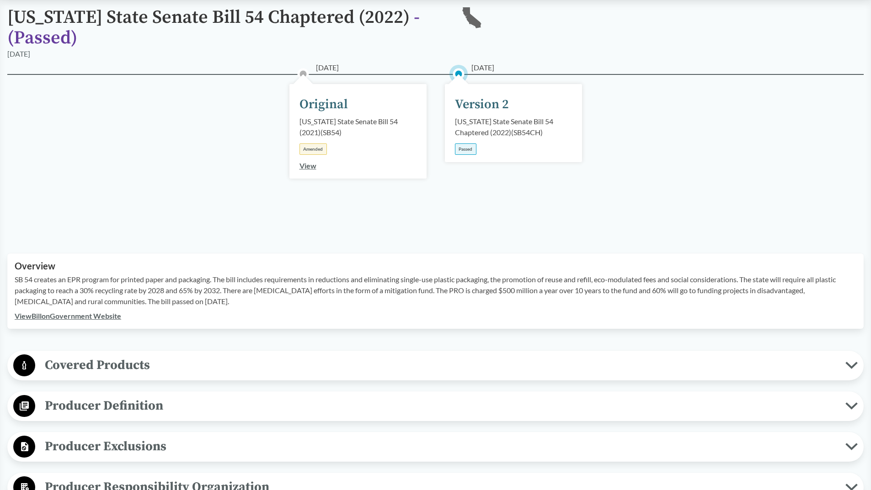
scroll to position [183, 0]
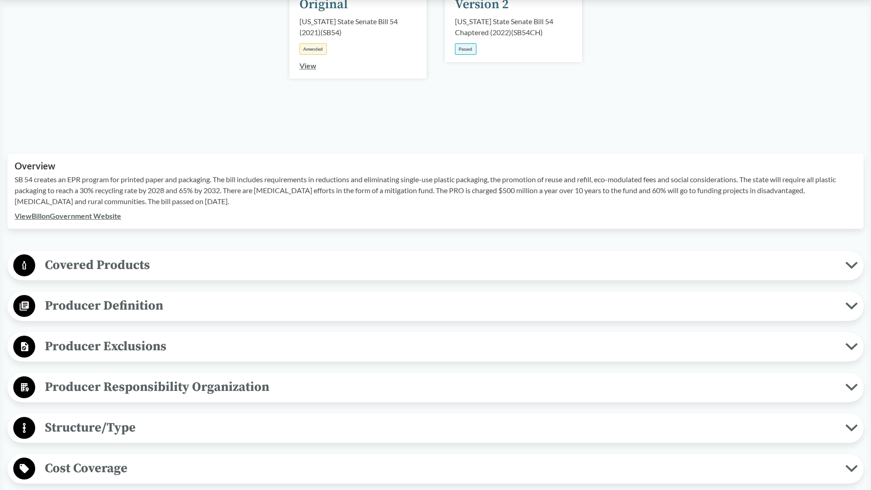
click at [165, 266] on span "Covered Products" at bounding box center [440, 265] width 810 height 21
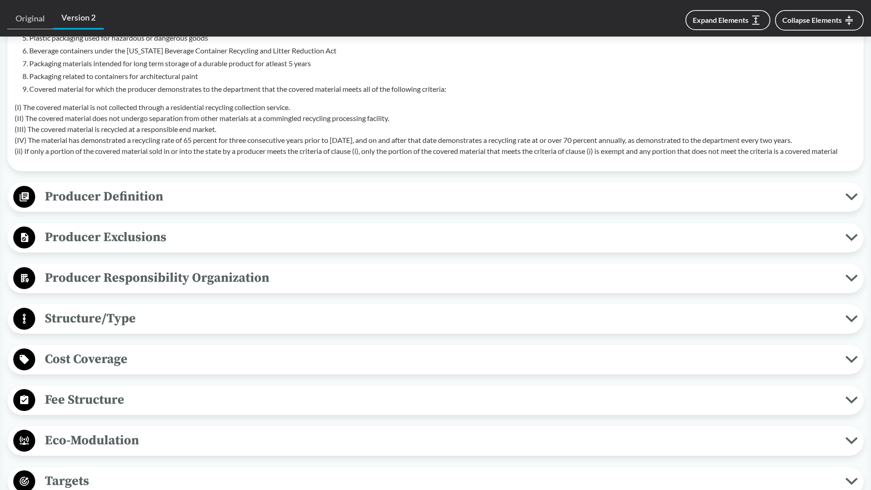
scroll to position [503, 0]
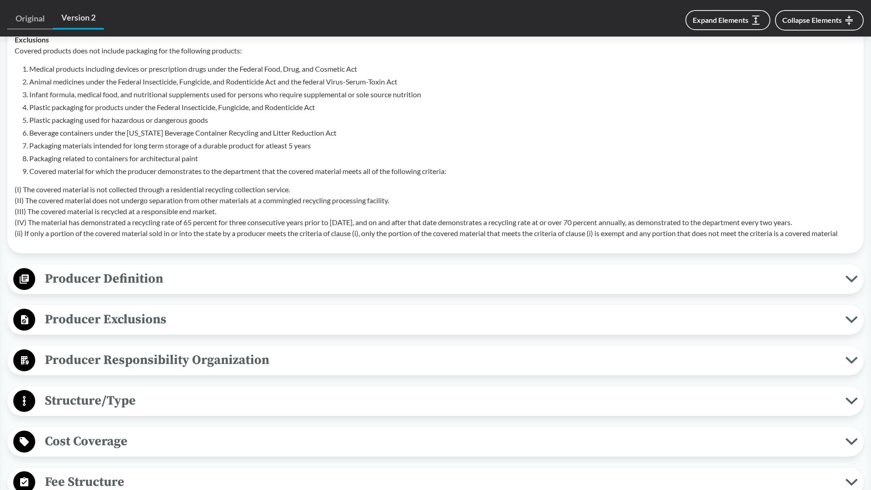
click at [181, 284] on span "Producer Definition" at bounding box center [440, 279] width 810 height 21
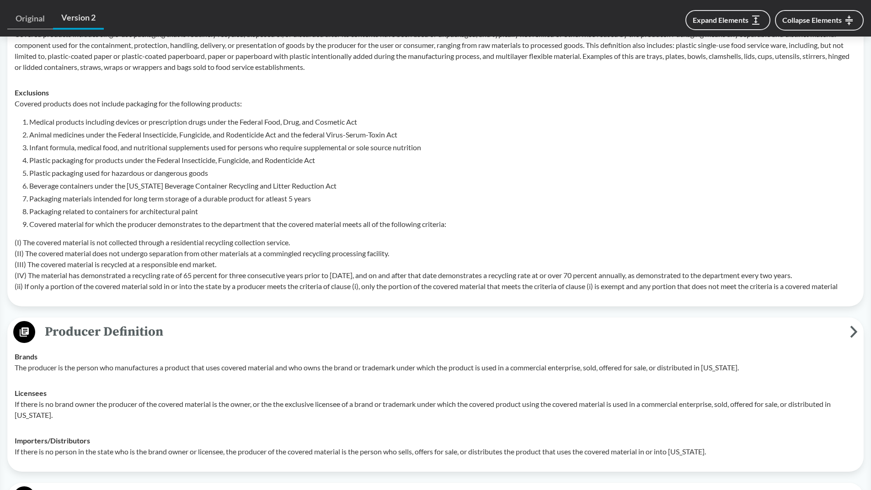
scroll to position [451, 0]
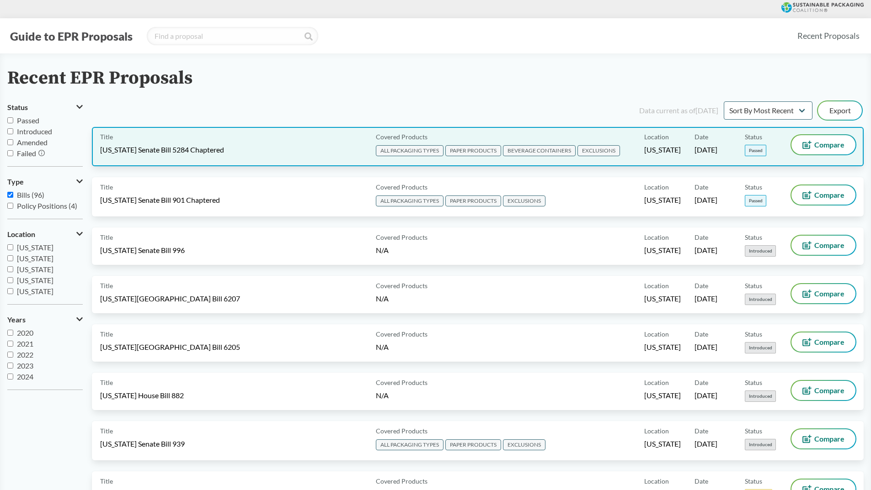
click at [201, 149] on span "[US_STATE] Senate Bill 5284 Chaptered" at bounding box center [162, 150] width 124 height 10
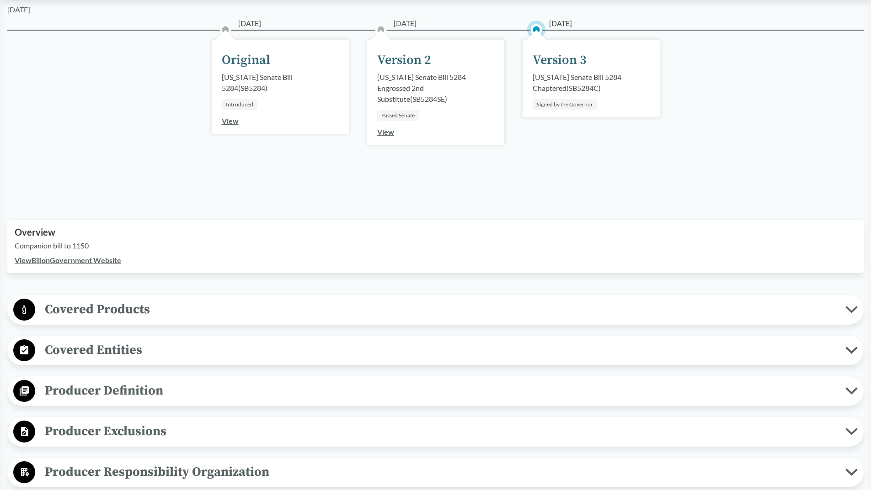
scroll to position [137, 0]
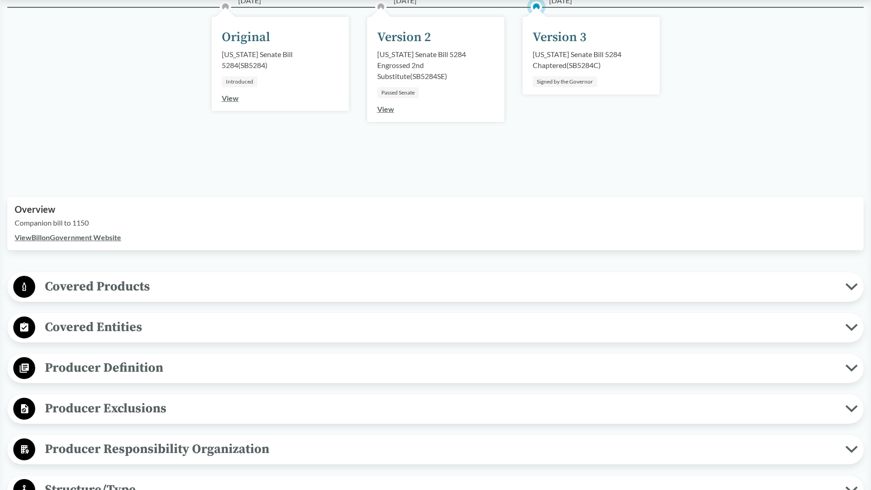
drag, startPoint x: 131, startPoint y: 301, endPoint x: 134, endPoint y: 292, distance: 9.7
click at [131, 300] on div "Covered Products All Packaging Types Covered material means packaging and paper…" at bounding box center [435, 287] width 856 height 30
click at [135, 290] on span "Covered Products" at bounding box center [440, 287] width 810 height 21
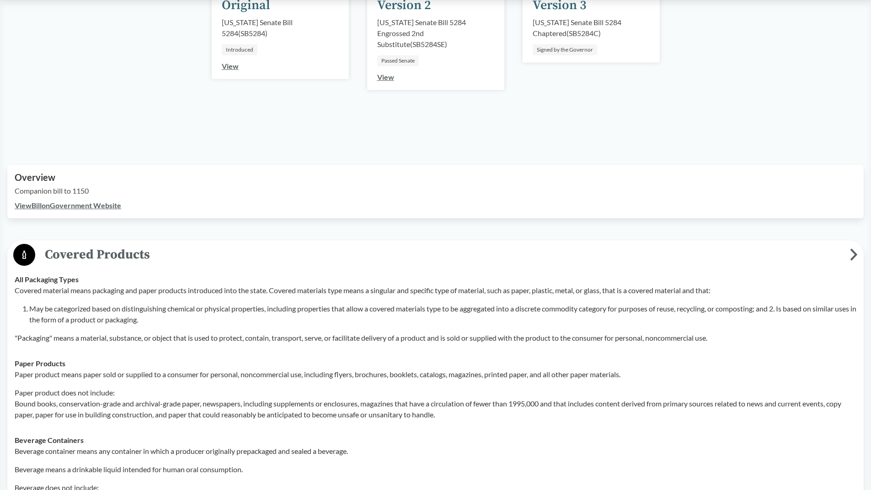
scroll to position [91, 0]
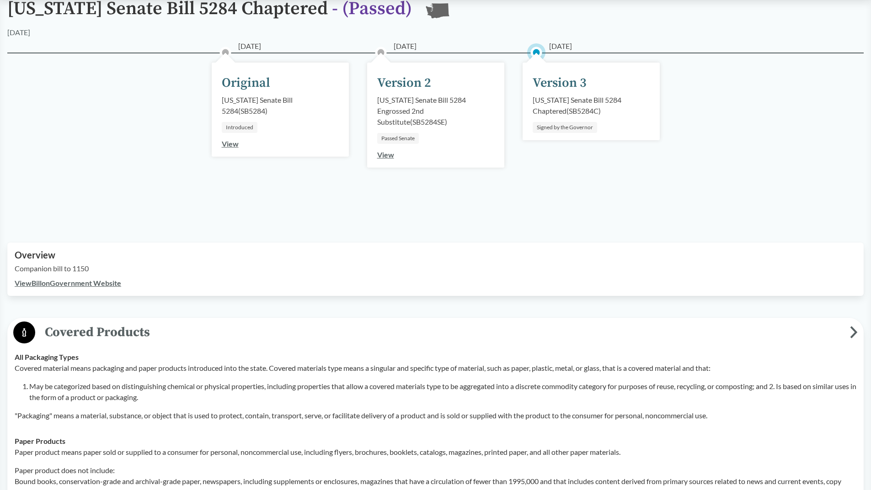
click at [103, 282] on link "View Bill on Government Website" at bounding box center [68, 283] width 106 height 9
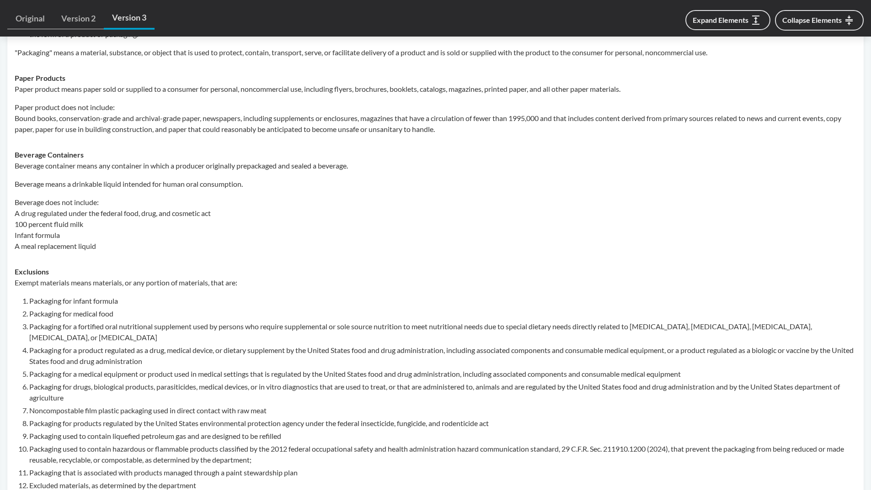
scroll to position [548, 0]
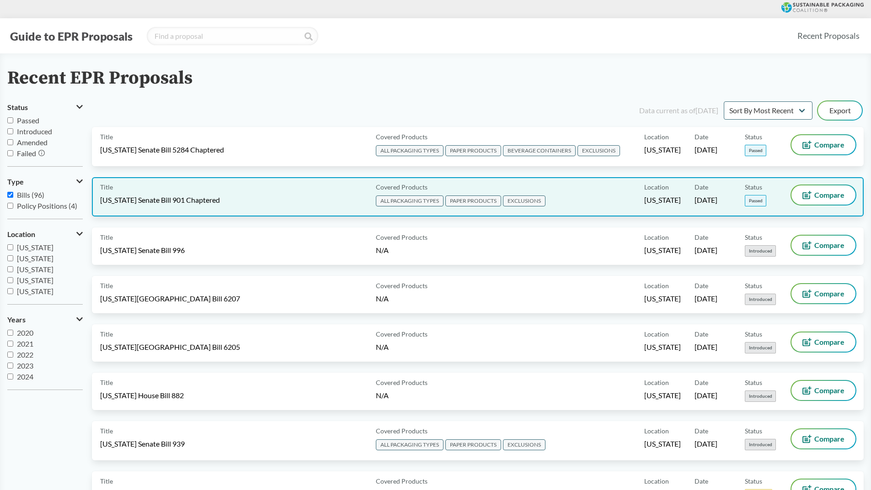
click at [242, 197] on div "Title Maryland Senate Bill 901 Chaptered" at bounding box center [236, 197] width 272 height 23
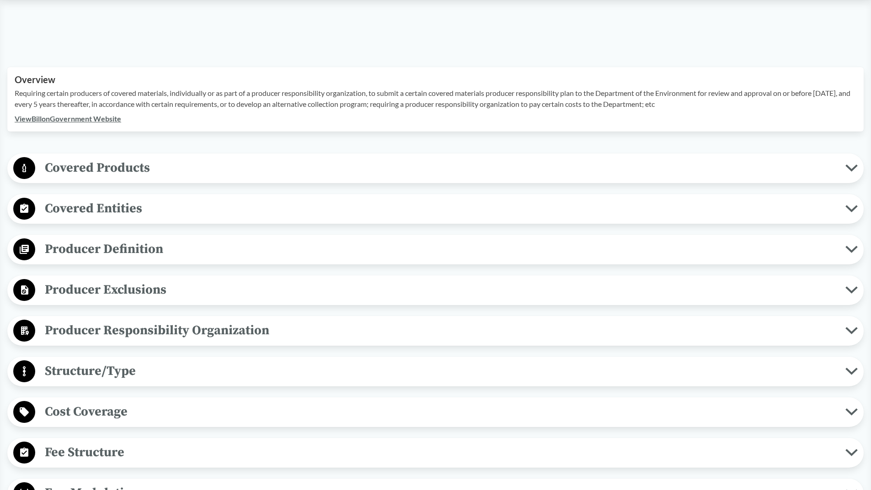
scroll to position [274, 0]
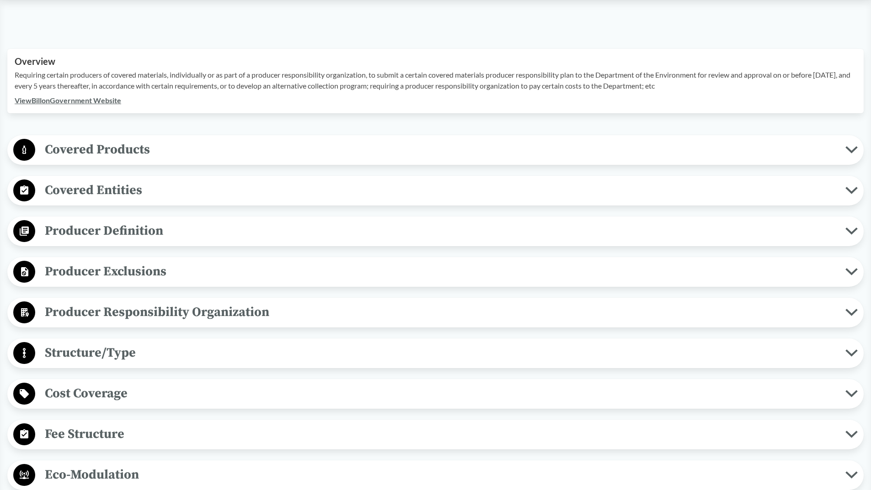
click at [147, 143] on span "Covered Products" at bounding box center [440, 149] width 810 height 21
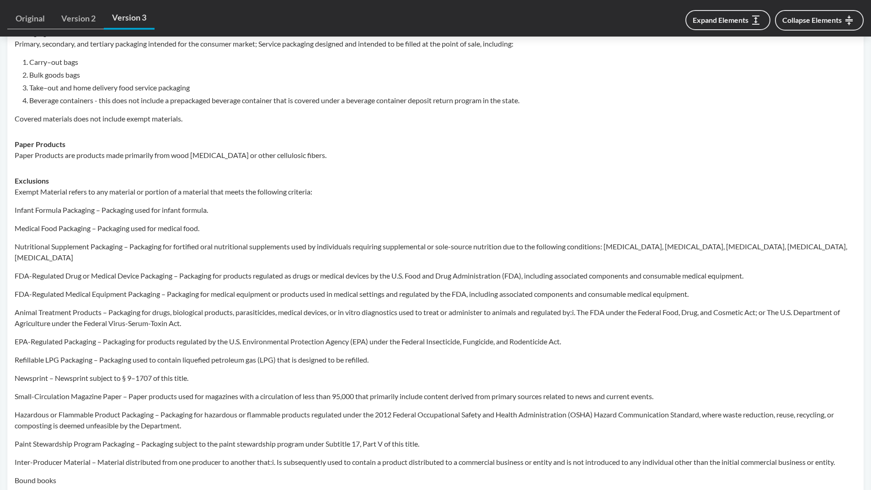
scroll to position [548, 0]
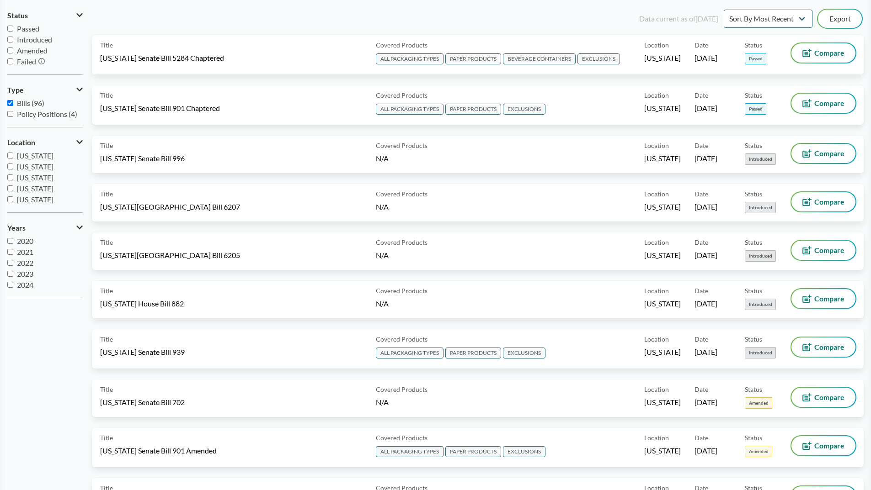
scroll to position [91, 0]
click at [9, 33] on label "Passed" at bounding box center [44, 29] width 75 height 11
click at [9, 32] on input "Passed" at bounding box center [10, 29] width 6 height 6
checkbox input "true"
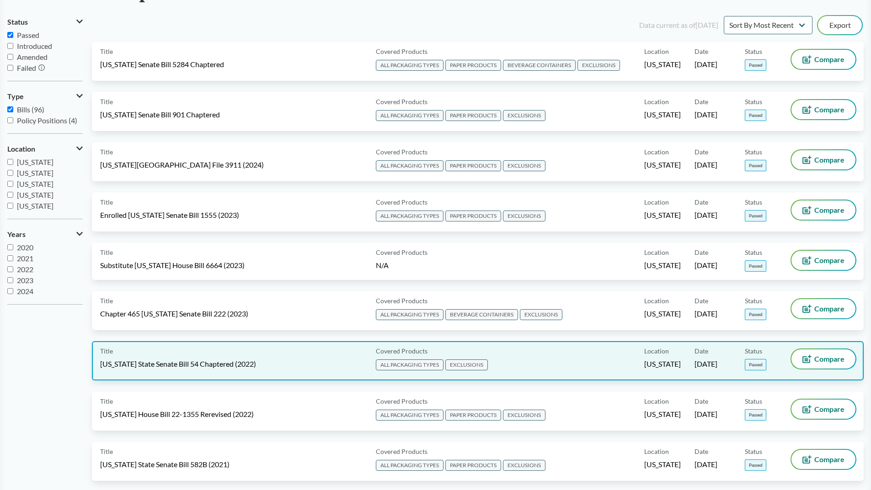
scroll to position [137, 0]
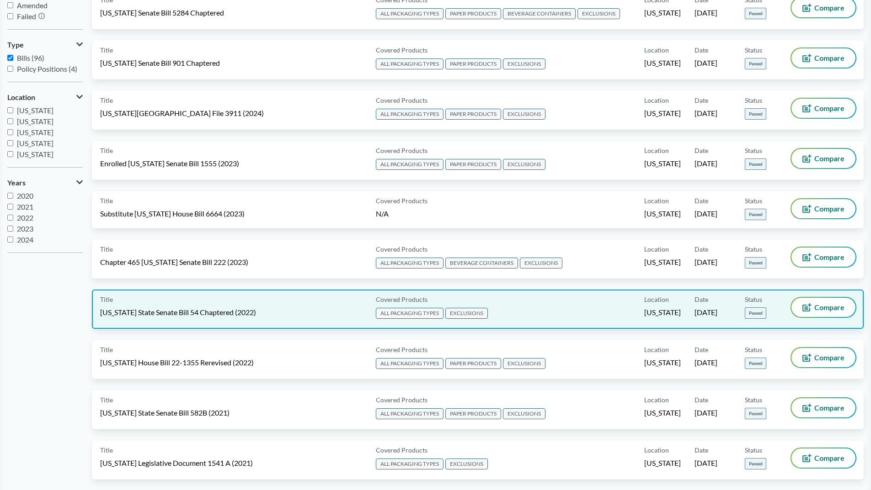
click at [229, 315] on span "[US_STATE] State Senate Bill 54 Chaptered (2022)" at bounding box center [178, 313] width 156 height 10
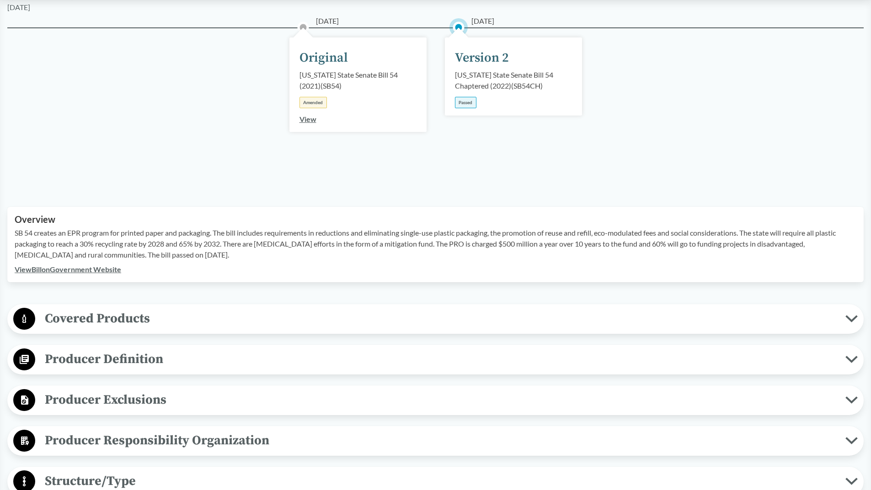
scroll to position [274, 0]
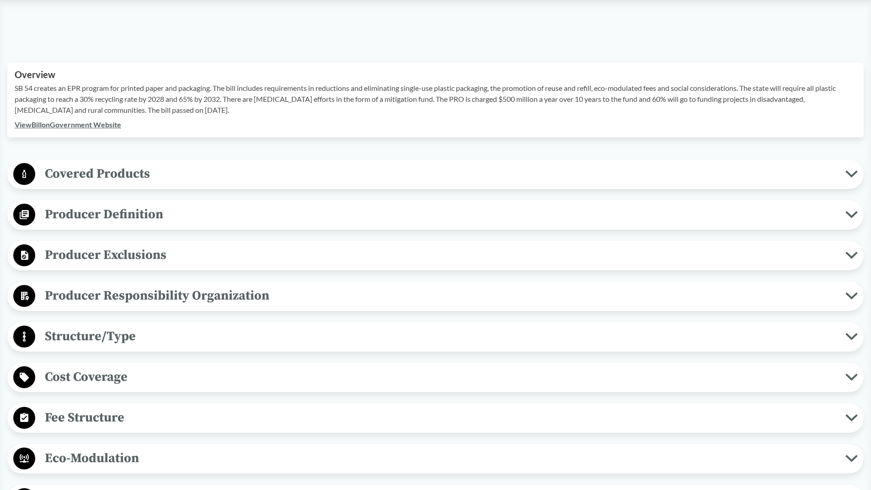
click at [137, 172] on span "Covered Products" at bounding box center [440, 174] width 810 height 21
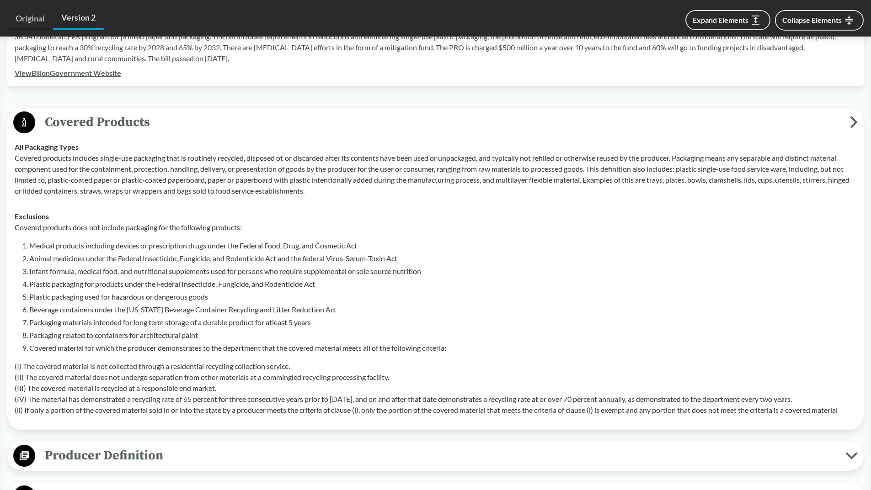
scroll to position [411, 0]
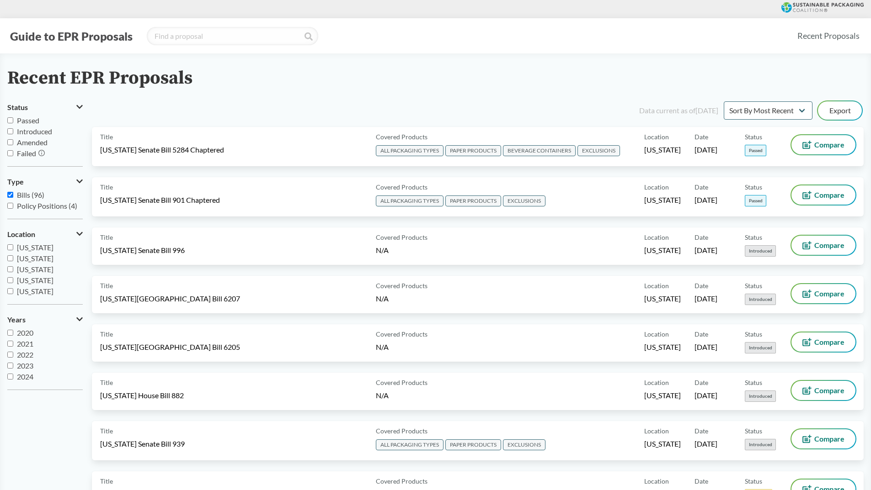
click at [10, 120] on input "Passed" at bounding box center [10, 120] width 6 height 6
checkbox input "true"
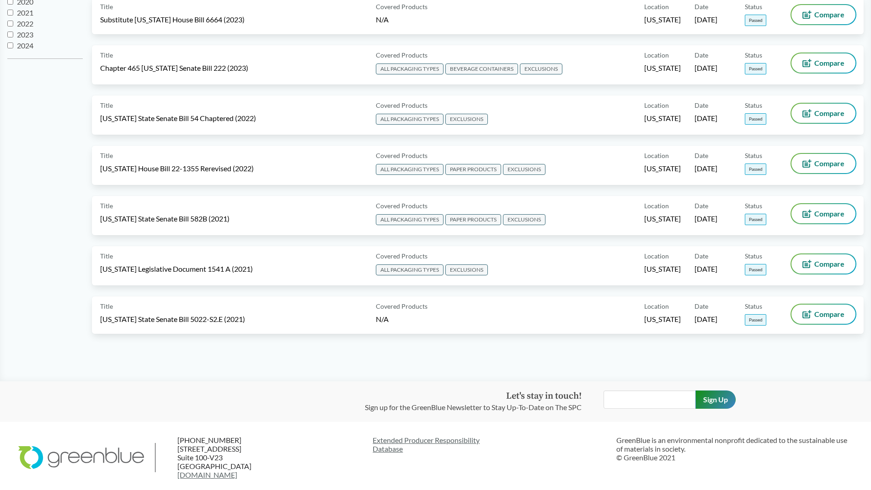
scroll to position [335, 0]
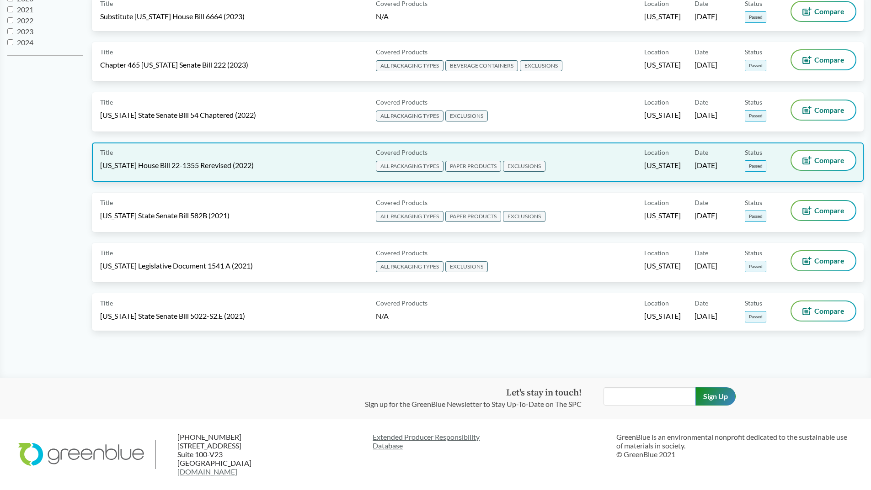
click at [244, 162] on span "[US_STATE] House Bill 22-1355 Rerevised (2022)" at bounding box center [177, 165] width 154 height 10
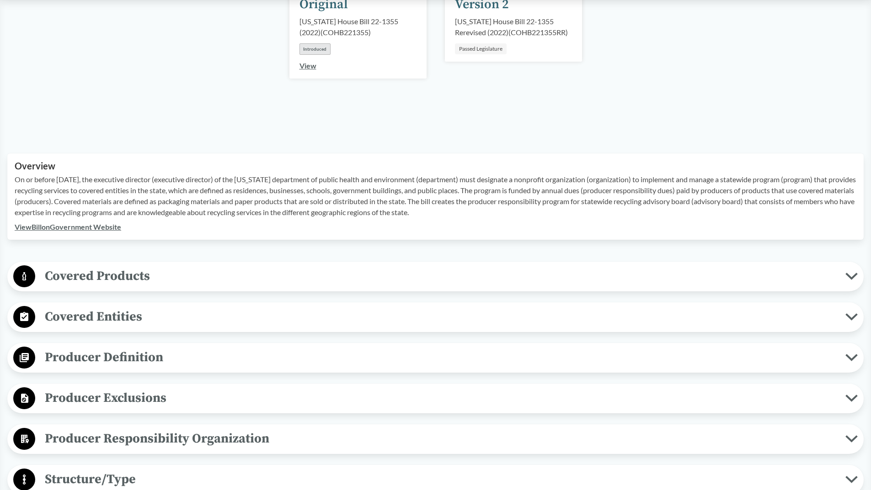
click at [133, 274] on span "Covered Products" at bounding box center [440, 276] width 810 height 21
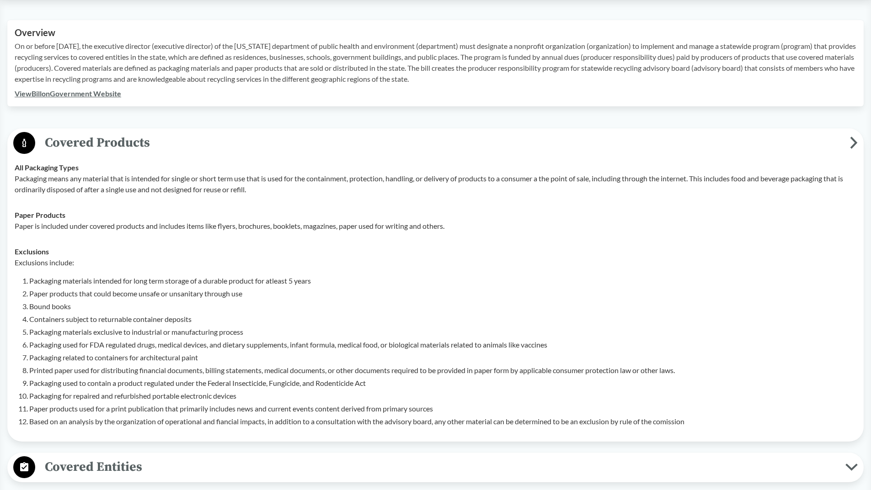
scroll to position [366, 0]
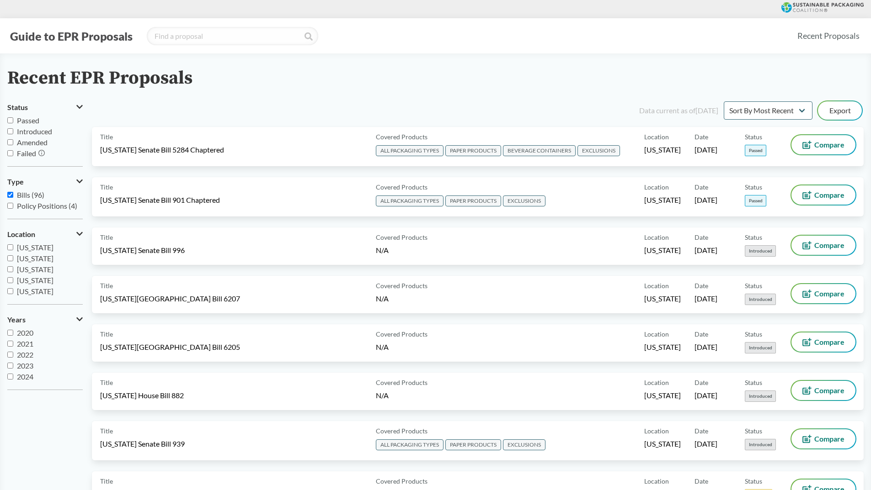
click at [11, 121] on input "Passed" at bounding box center [10, 120] width 6 height 6
checkbox input "true"
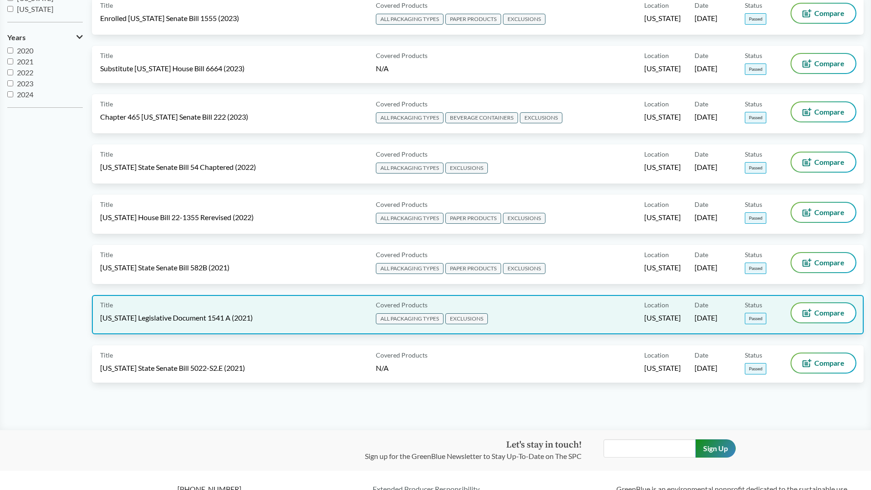
scroll to position [335, 0]
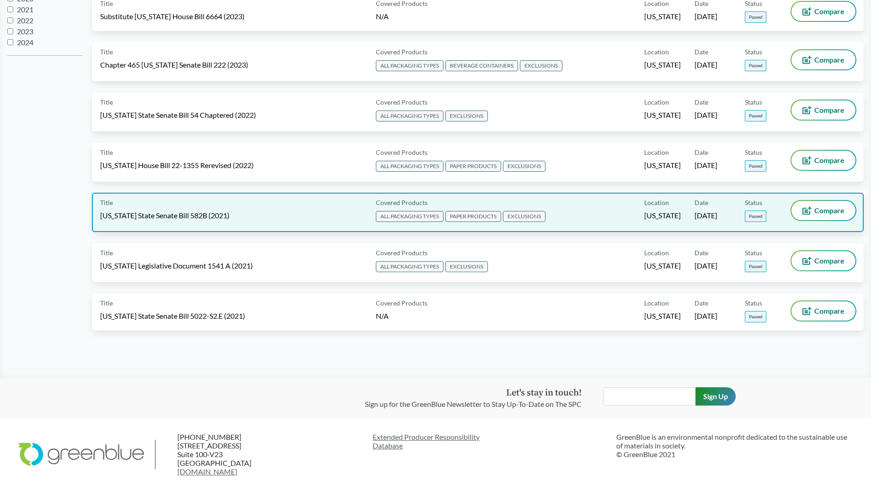
click at [209, 220] on span "[US_STATE] State Senate Bill 582B (2021)" at bounding box center [164, 216] width 129 height 10
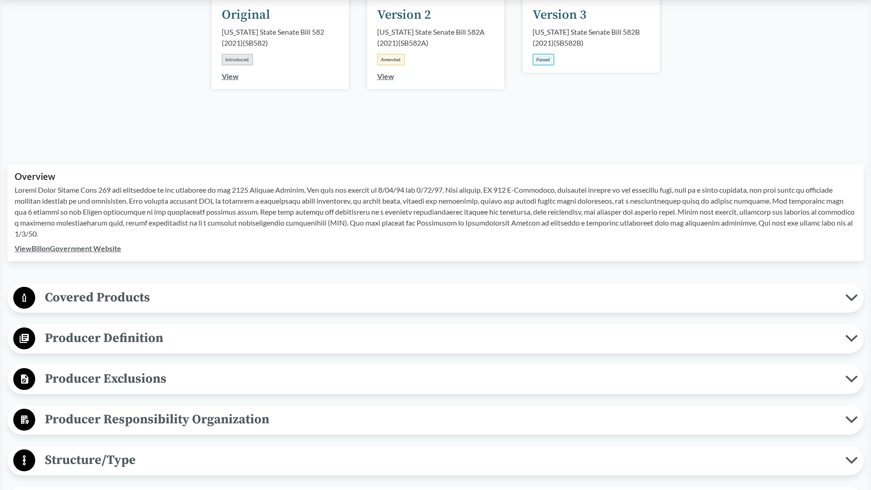
scroll to position [183, 0]
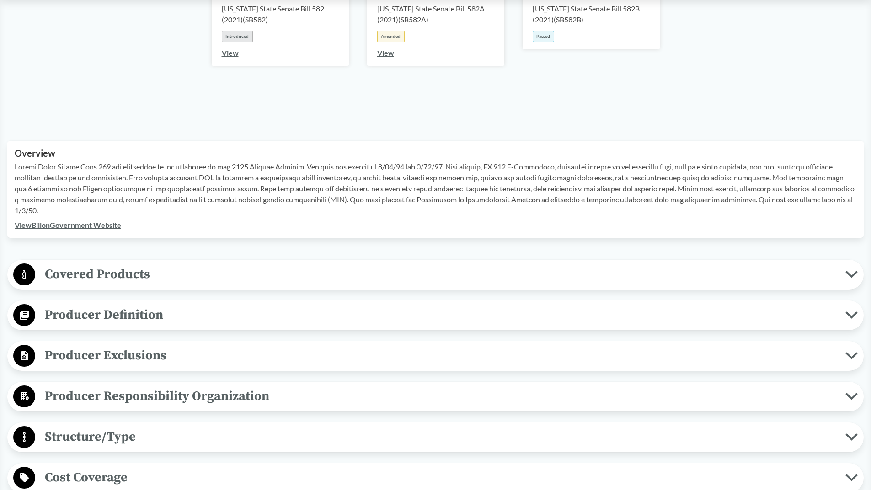
click at [125, 268] on span "Covered Products" at bounding box center [440, 274] width 810 height 21
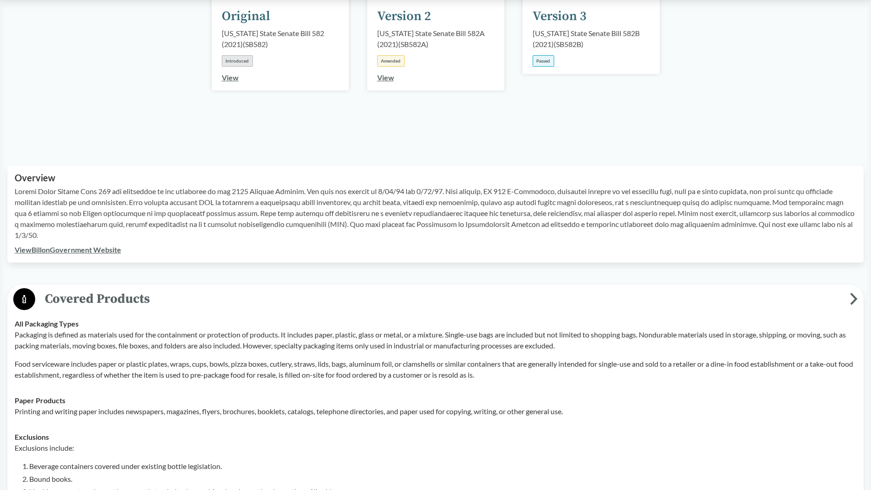
scroll to position [137, 0]
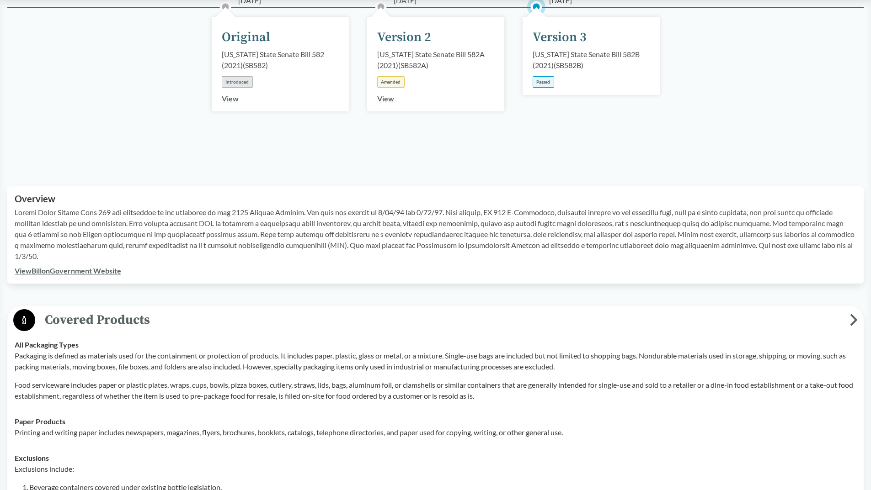
click at [100, 269] on link "View Bill on Government Website" at bounding box center [68, 270] width 106 height 9
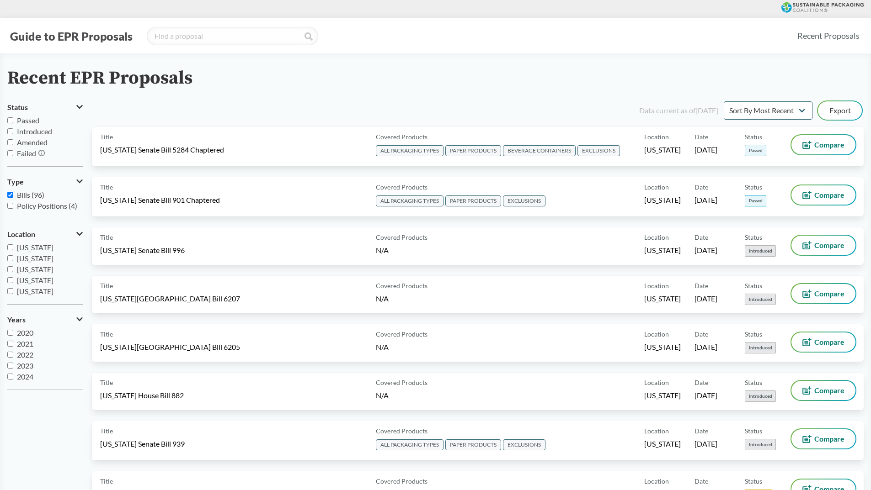
click at [12, 117] on label "Passed" at bounding box center [44, 120] width 75 height 11
click at [12, 117] on input "Passed" at bounding box center [10, 120] width 6 height 6
checkbox input "true"
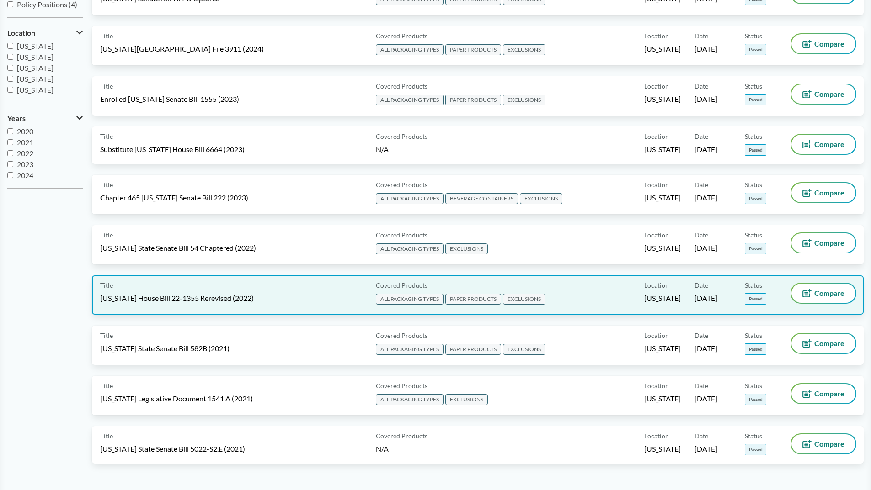
scroll to position [274, 0]
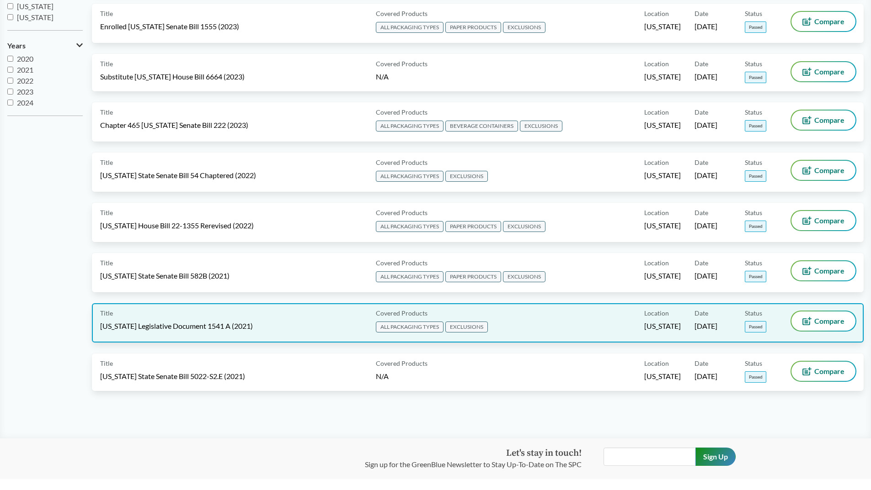
click at [503, 325] on div "Covered Products ALL PACKAGING TYPES EXCLUSIONS" at bounding box center [508, 323] width 272 height 23
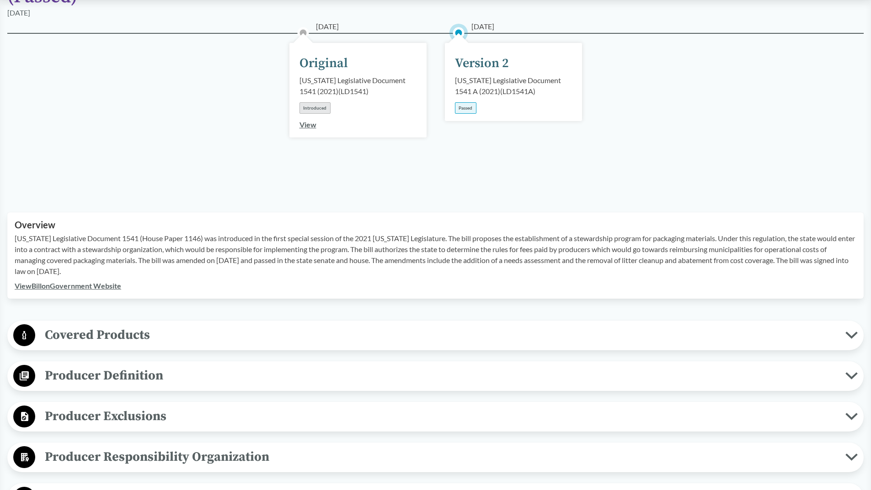
scroll to position [137, 0]
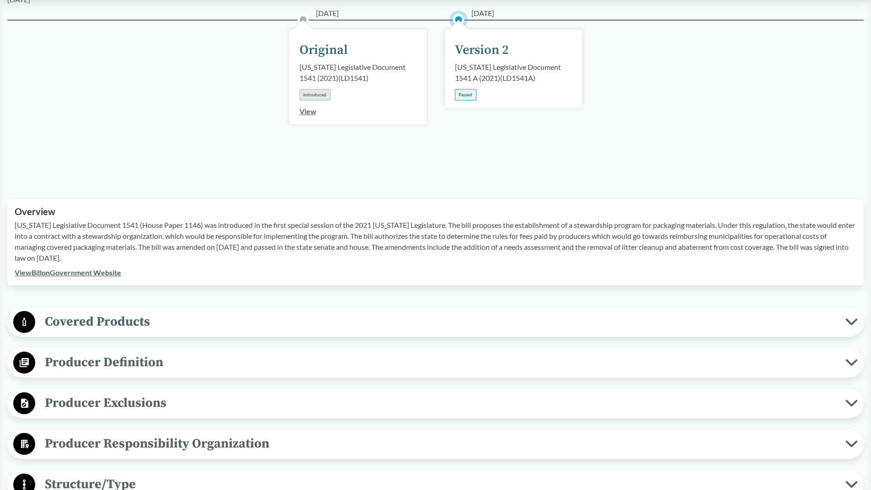
click at [221, 312] on span "Covered Products" at bounding box center [440, 322] width 810 height 21
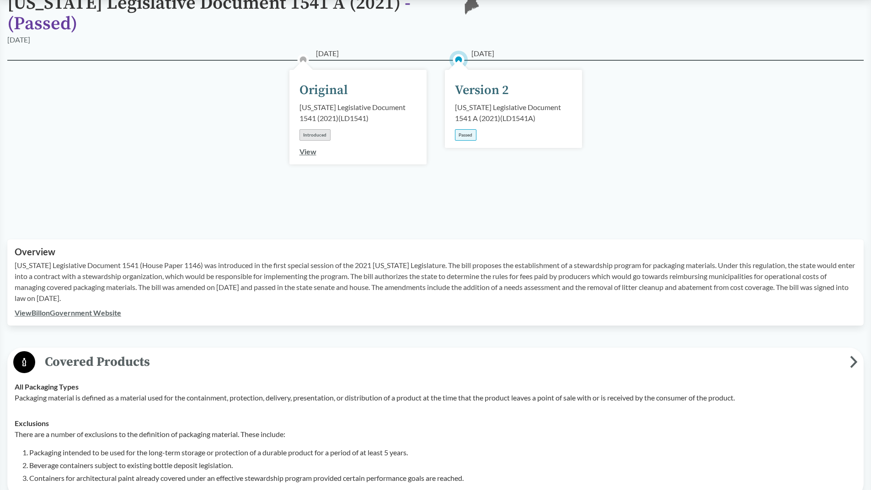
scroll to position [91, 0]
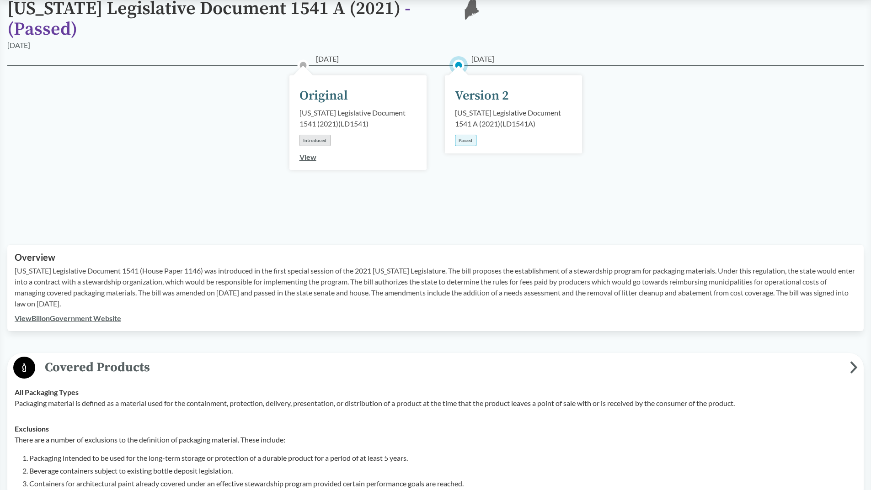
click at [85, 314] on link "View Bill on Government Website" at bounding box center [68, 318] width 106 height 9
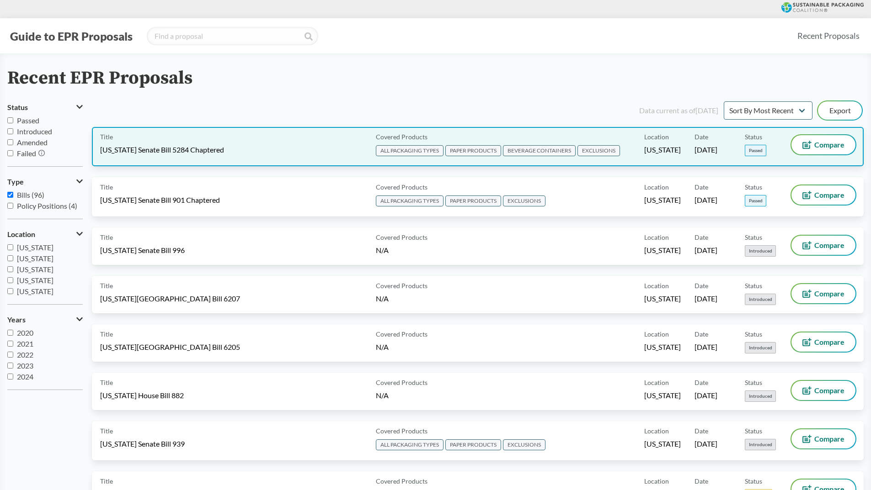
click at [229, 150] on div "Title Washington Senate Bill 5284 Chaptered" at bounding box center [236, 146] width 272 height 23
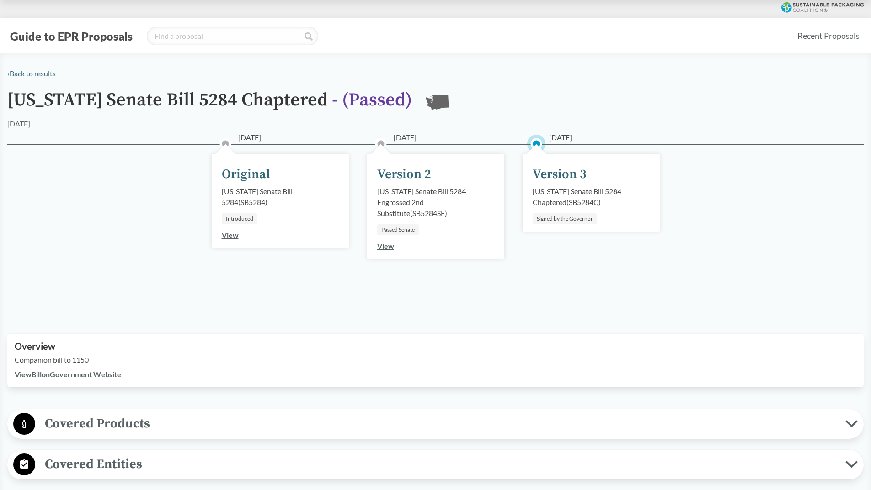
click at [105, 376] on link "View Bill on Government Website" at bounding box center [68, 374] width 106 height 9
click at [34, 77] on link "‹ Back to results" at bounding box center [31, 73] width 48 height 9
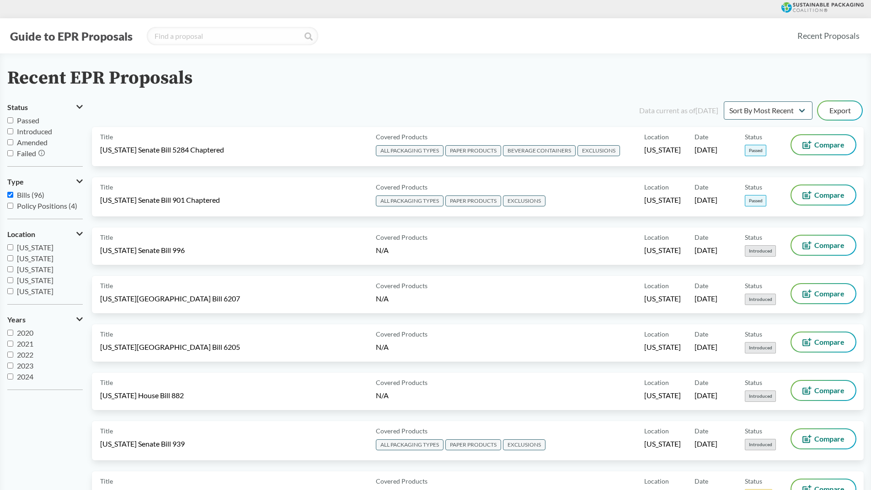
click at [9, 118] on input "Passed" at bounding box center [10, 120] width 6 height 6
checkbox input "true"
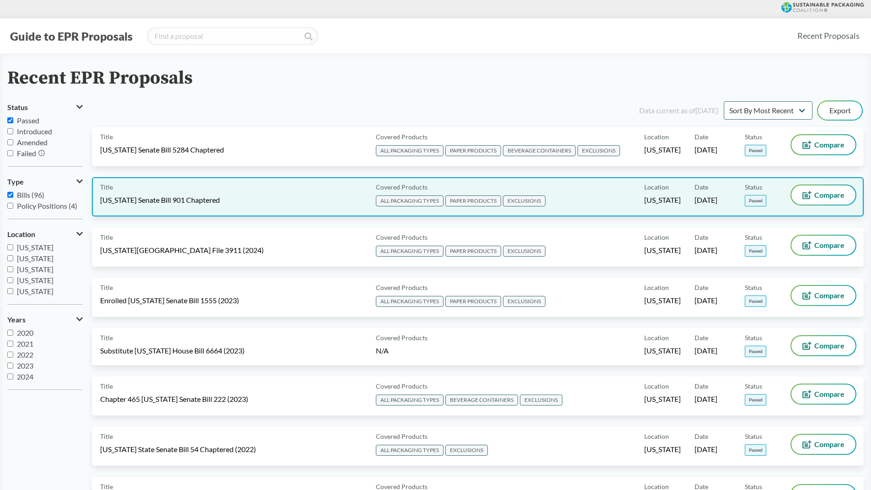
click at [250, 202] on div "Title Maryland Senate Bill 901 Chaptered" at bounding box center [236, 197] width 272 height 23
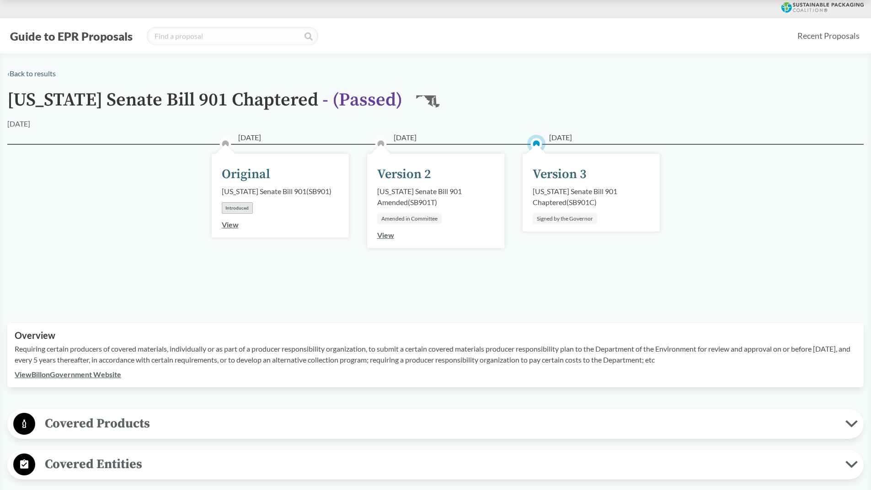
click at [94, 375] on link "View Bill on Government Website" at bounding box center [68, 374] width 106 height 9
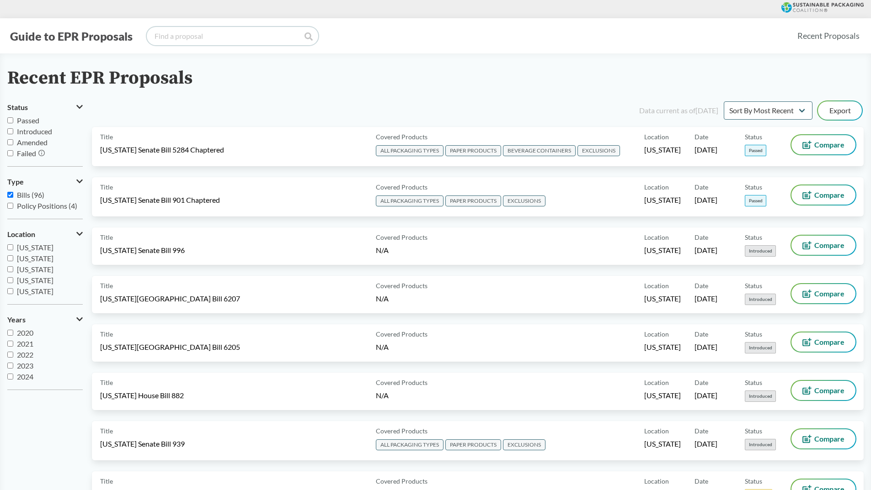
click at [212, 32] on input "search" at bounding box center [232, 36] width 171 height 18
type input "[US_STATE]"
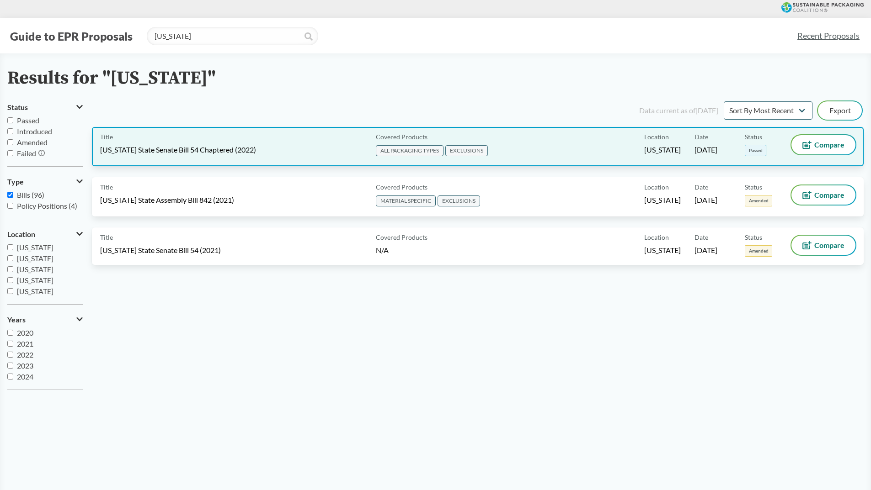
click at [290, 149] on div "Title [US_STATE] State Senate Bill 54 Chaptered (2022)" at bounding box center [236, 146] width 272 height 23
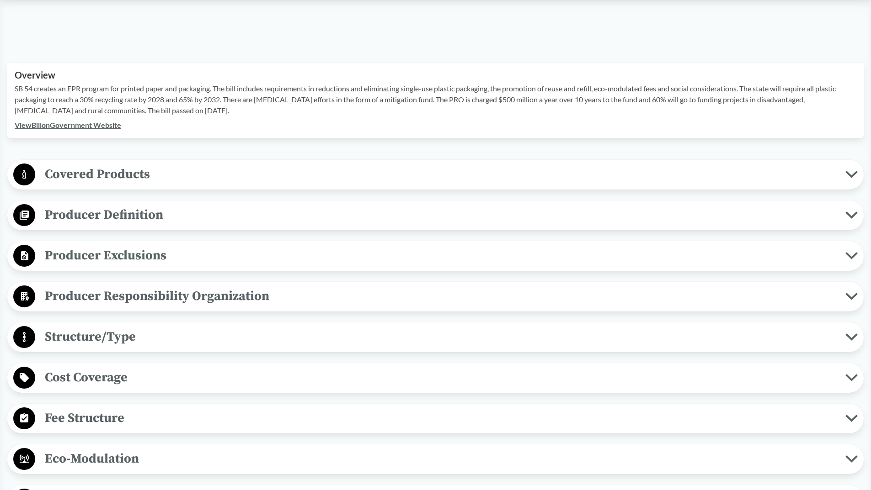
scroll to position [274, 0]
click at [144, 251] on span "Producer Exclusions" at bounding box center [440, 255] width 810 height 21
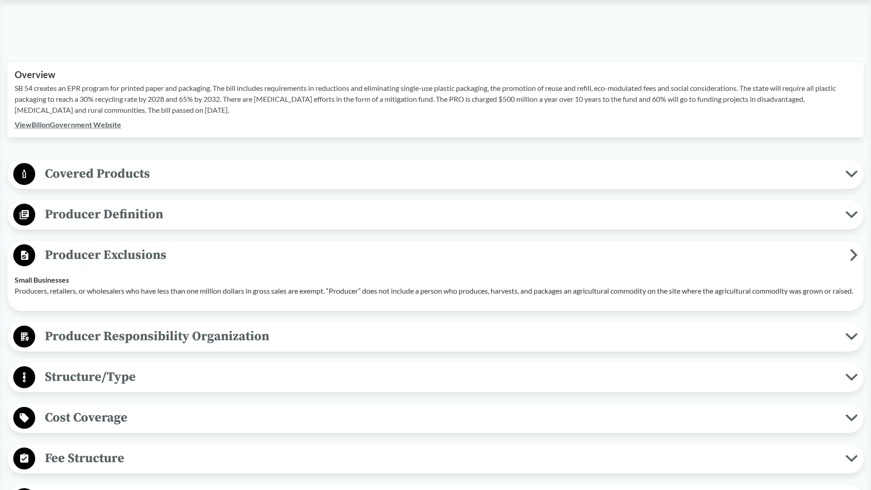
scroll to position [366, 0]
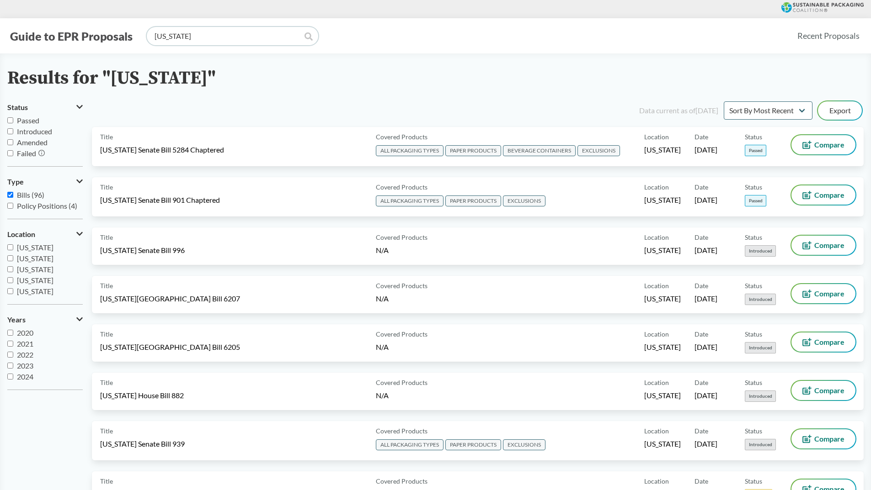
click at [181, 43] on input "[US_STATE]" at bounding box center [232, 36] width 171 height 18
click at [183, 41] on input "[US_STATE]" at bounding box center [232, 36] width 171 height 18
type input "[US_STATE]"
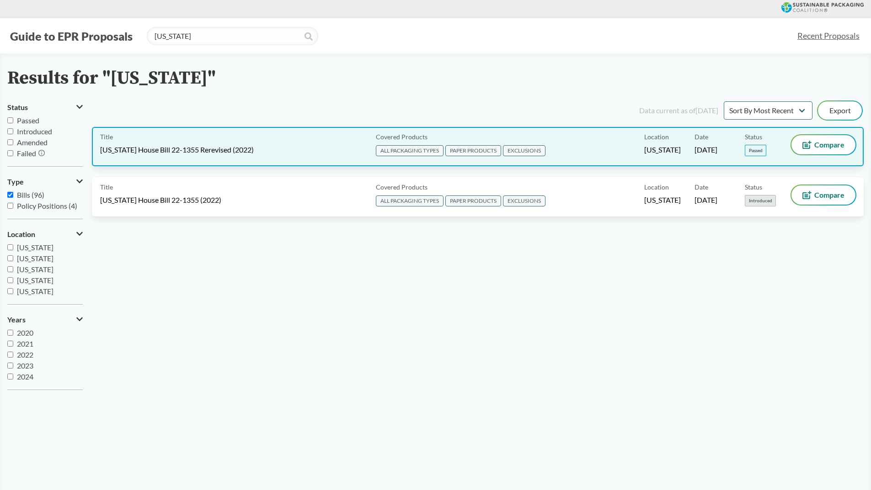
click at [565, 145] on div "Covered Products ALL PACKAGING TYPES PAPER PRODUCTS EXCLUSIONS" at bounding box center [508, 146] width 272 height 23
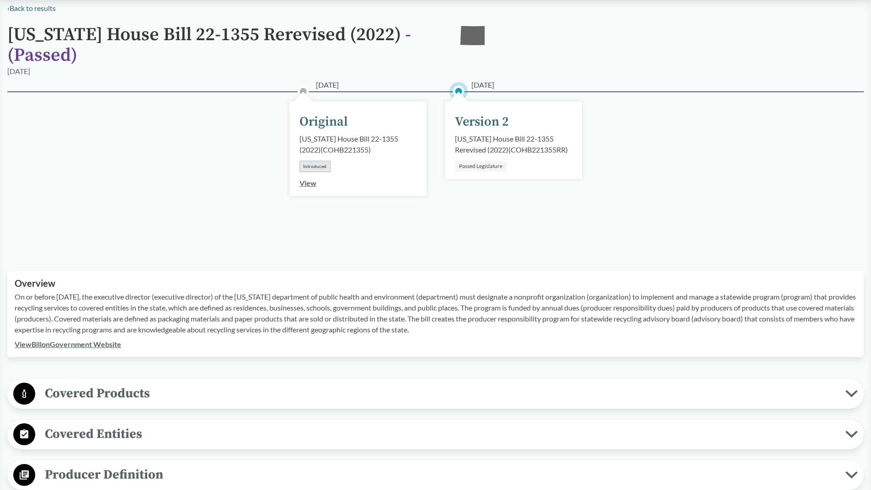
scroll to position [137, 0]
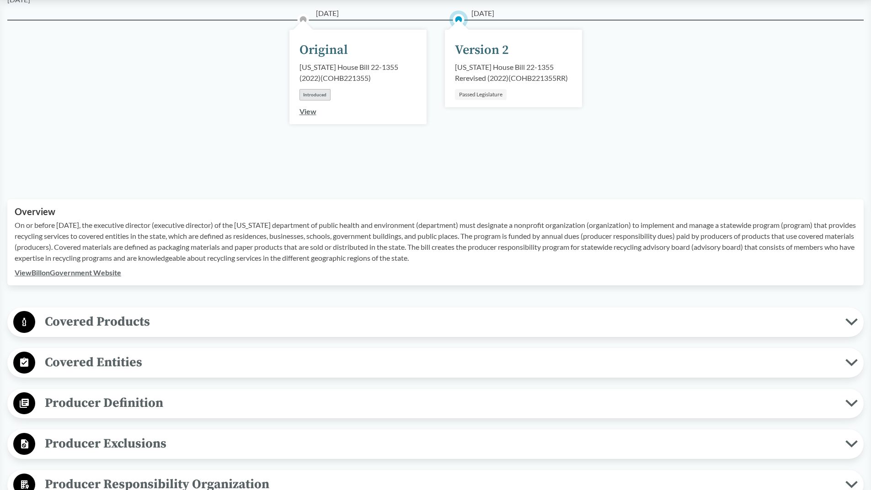
click at [96, 275] on link "View Bill on Government Website" at bounding box center [68, 272] width 106 height 9
click at [159, 327] on span "Covered Products" at bounding box center [440, 322] width 810 height 21
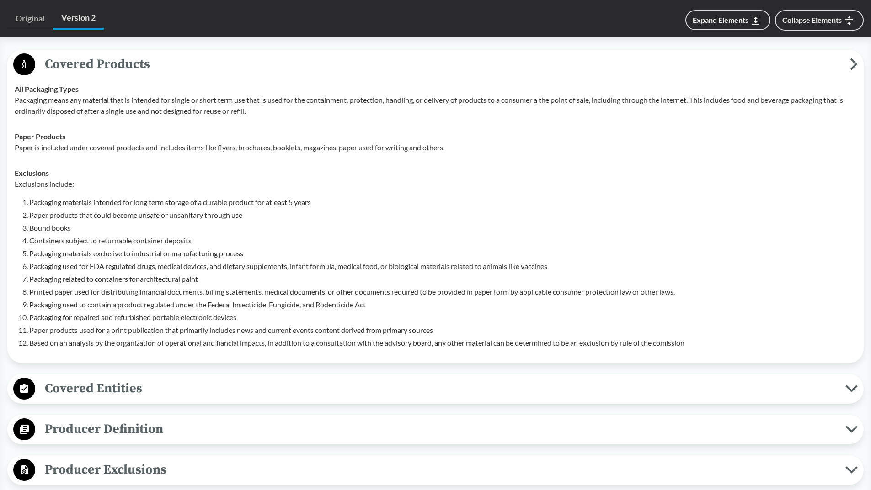
scroll to position [411, 0]
